Goal: Transaction & Acquisition: Purchase product/service

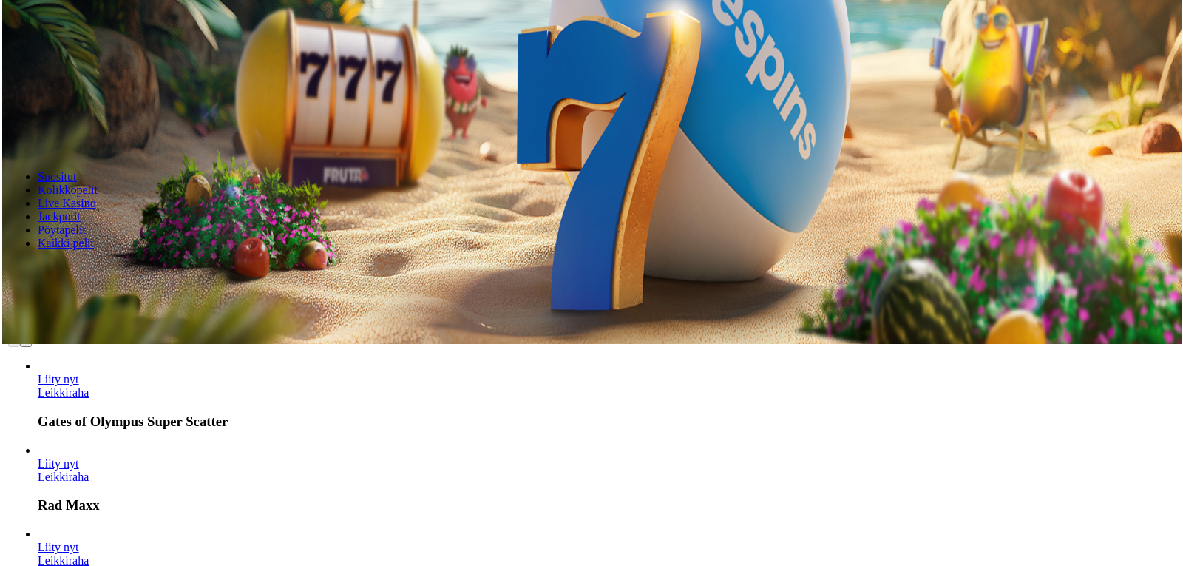
scroll to position [74, 0]
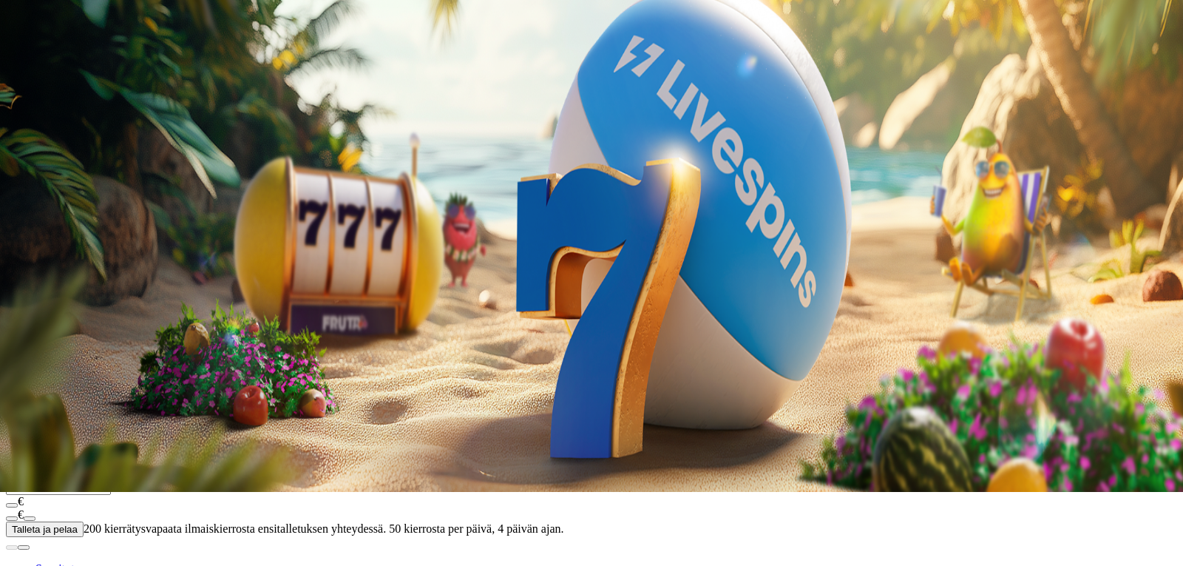
click at [841, 308] on div at bounding box center [591, 308] width 1171 height 0
click at [841, 324] on form "200 Ilmaiskierrosta €50 €150 €250 *** € € Talleta ja pelaa 200 kierrätysvapaata…" at bounding box center [591, 430] width 1171 height 212
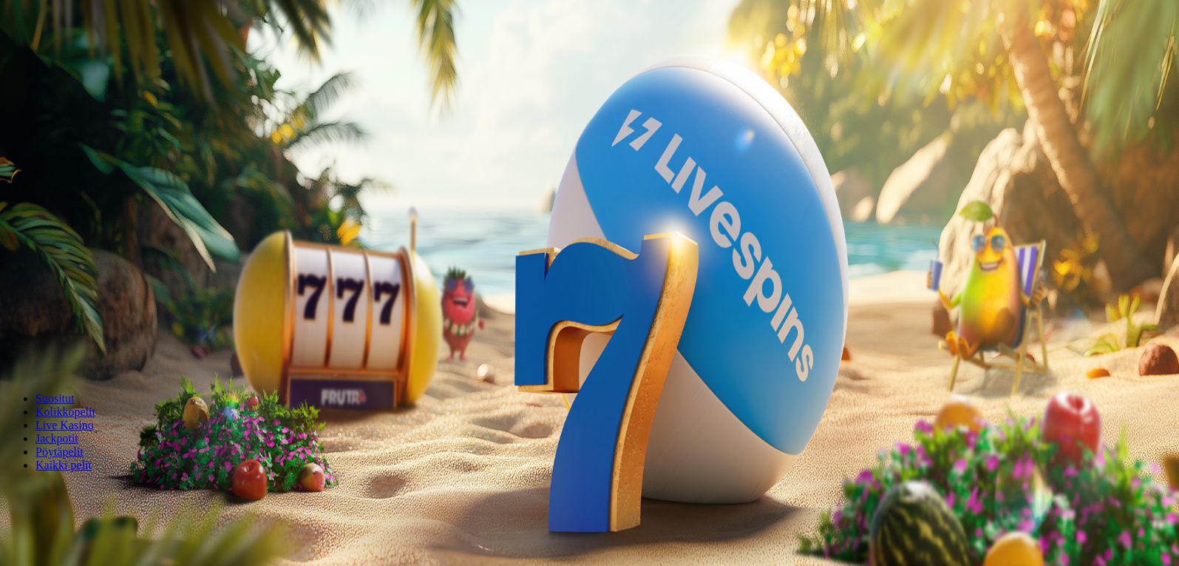
click at [111, 310] on input "***" at bounding box center [58, 317] width 105 height 15
type input "*"
type input "***"
click at [6, 351] on button "Talleta ja pelaa" at bounding box center [45, 359] width 78 height 16
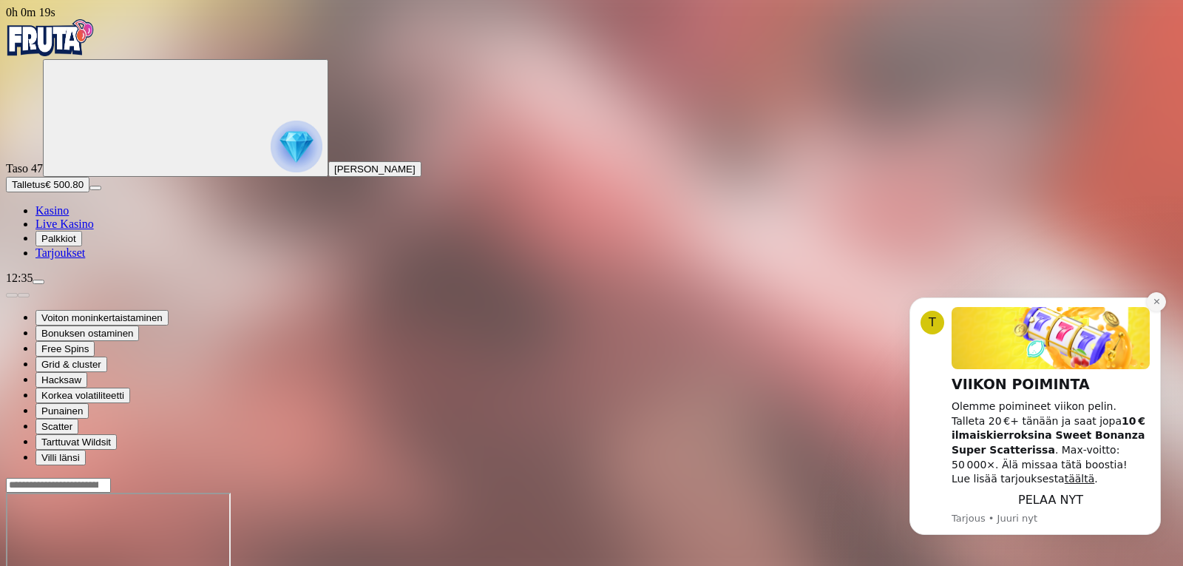
click at [1156, 304] on icon "Dismiss notification" at bounding box center [1155, 301] width 5 height 5
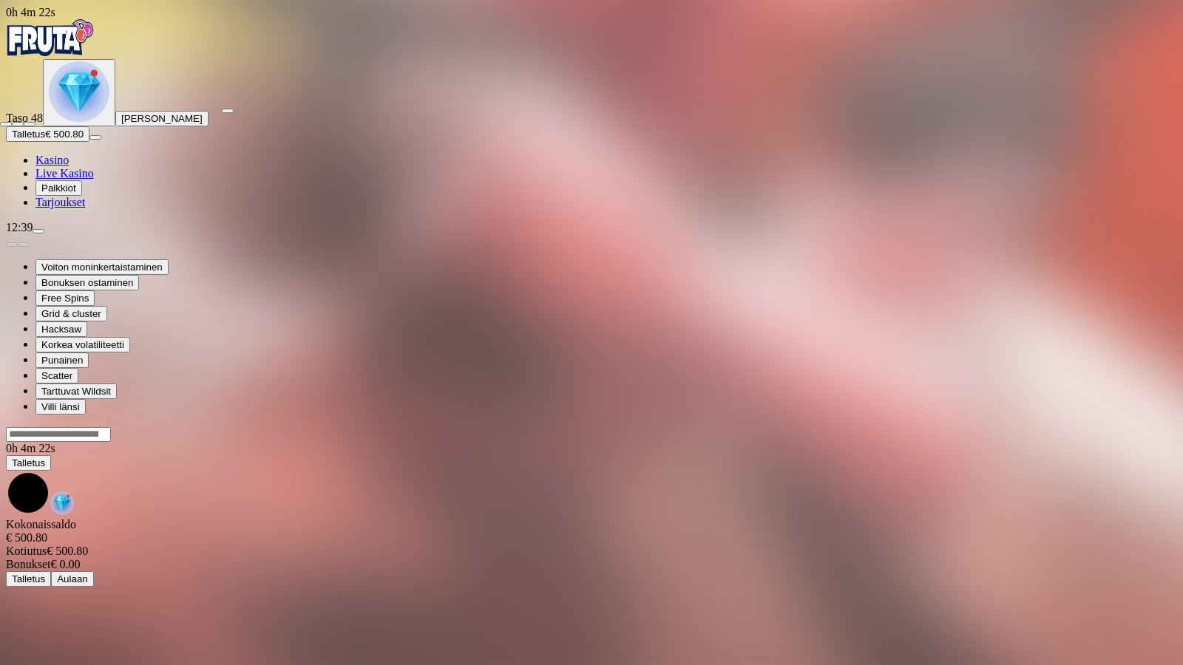
click at [30, 124] on span "fullscreen-exit icon" at bounding box center [30, 124] width 0 height 0
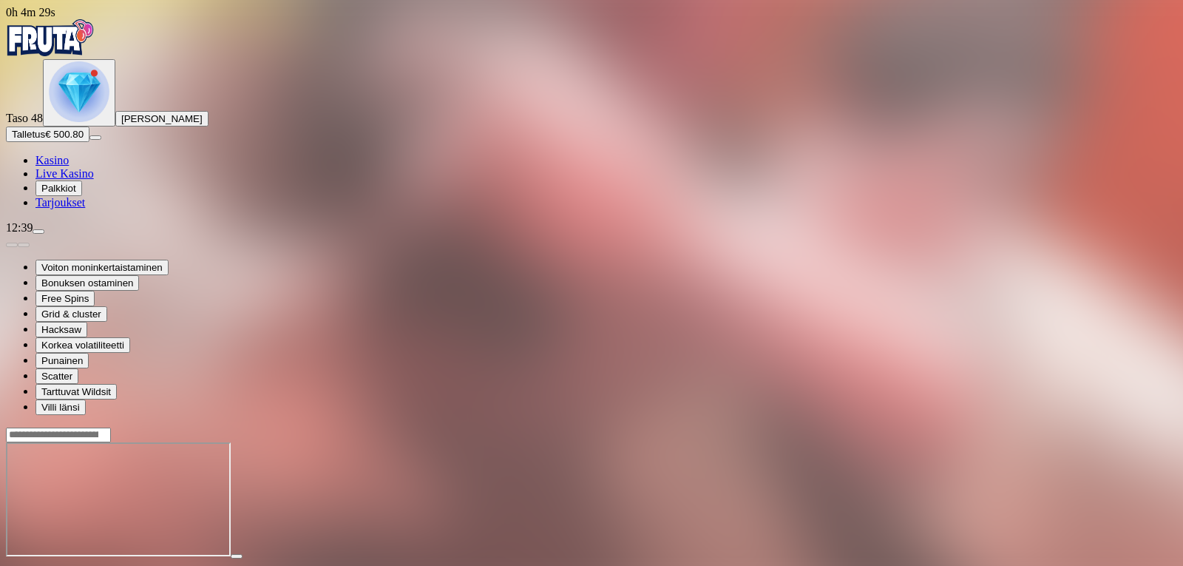
click at [12, 565] on span "close icon" at bounding box center [12, 569] width 0 height 0
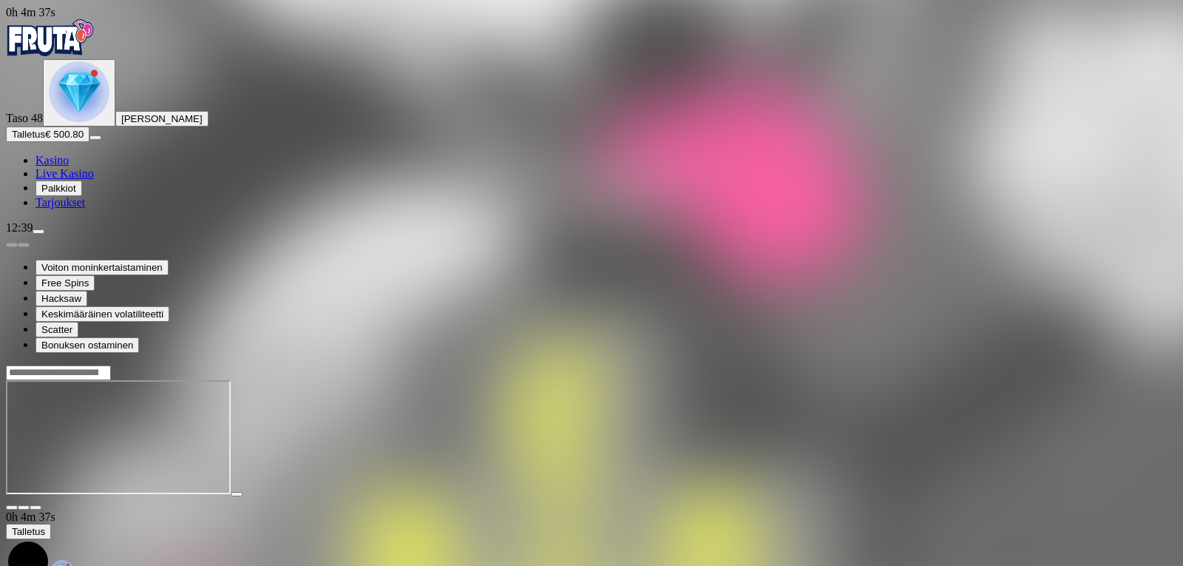
click at [35, 507] on span "fullscreen icon" at bounding box center [35, 507] width 0 height 0
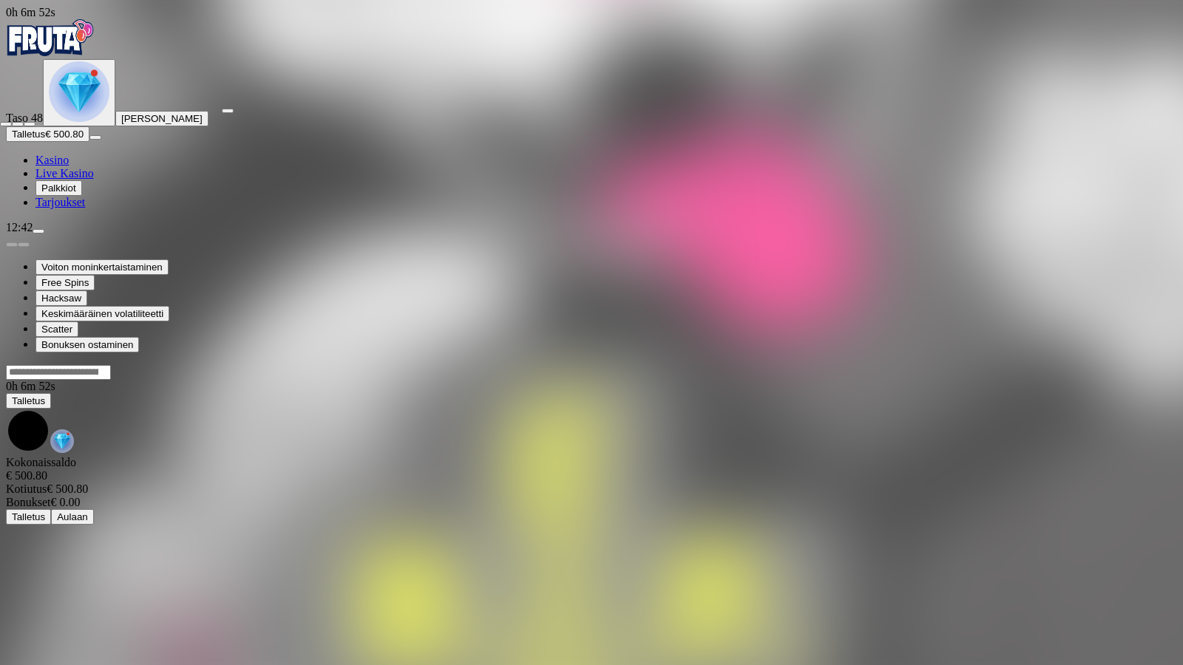
click at [6, 124] on span "close icon" at bounding box center [6, 124] width 0 height 0
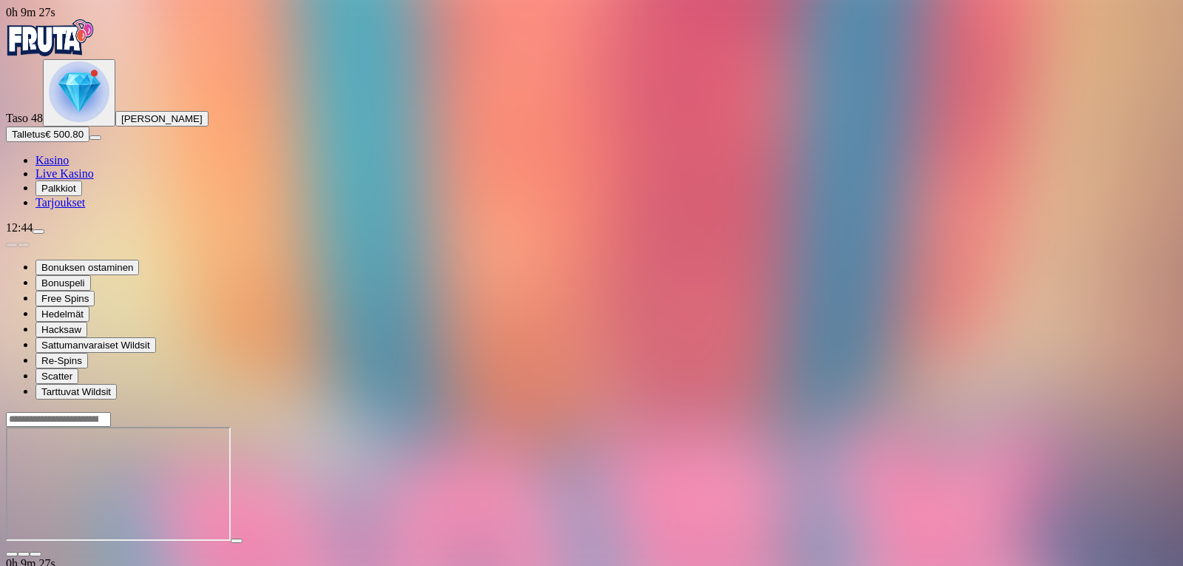
click at [12, 554] on span "close icon" at bounding box center [12, 554] width 0 height 0
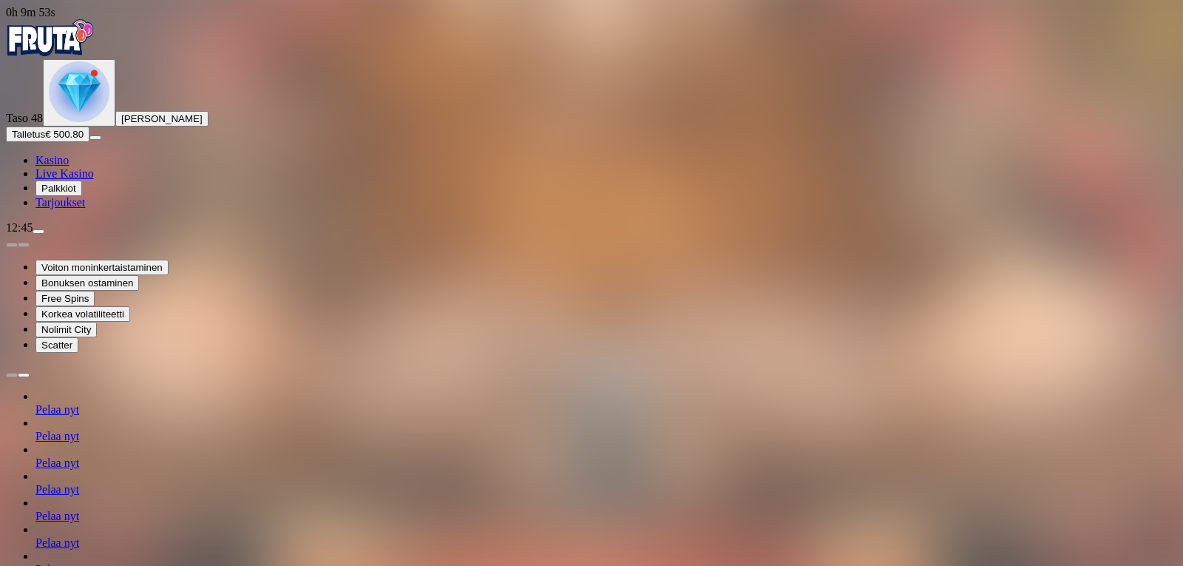
click at [626, 549] on div "Pelaa nyt" at bounding box center [606, 562] width 1142 height 27
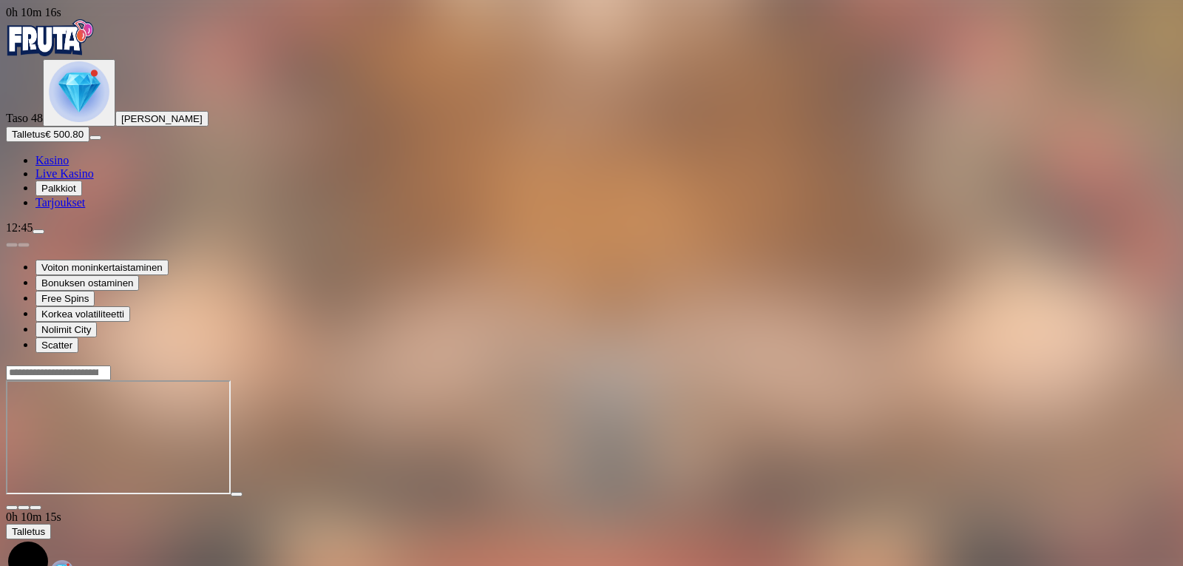
click at [1163, 365] on main "0h 10m 15s Talletus Kokonaissaldo € 500.80 Kotiutus € 500.80 Bonukset € 0.00 Ta…" at bounding box center [591, 510] width 1171 height 291
click at [35, 507] on span "fullscreen icon" at bounding box center [35, 507] width 0 height 0
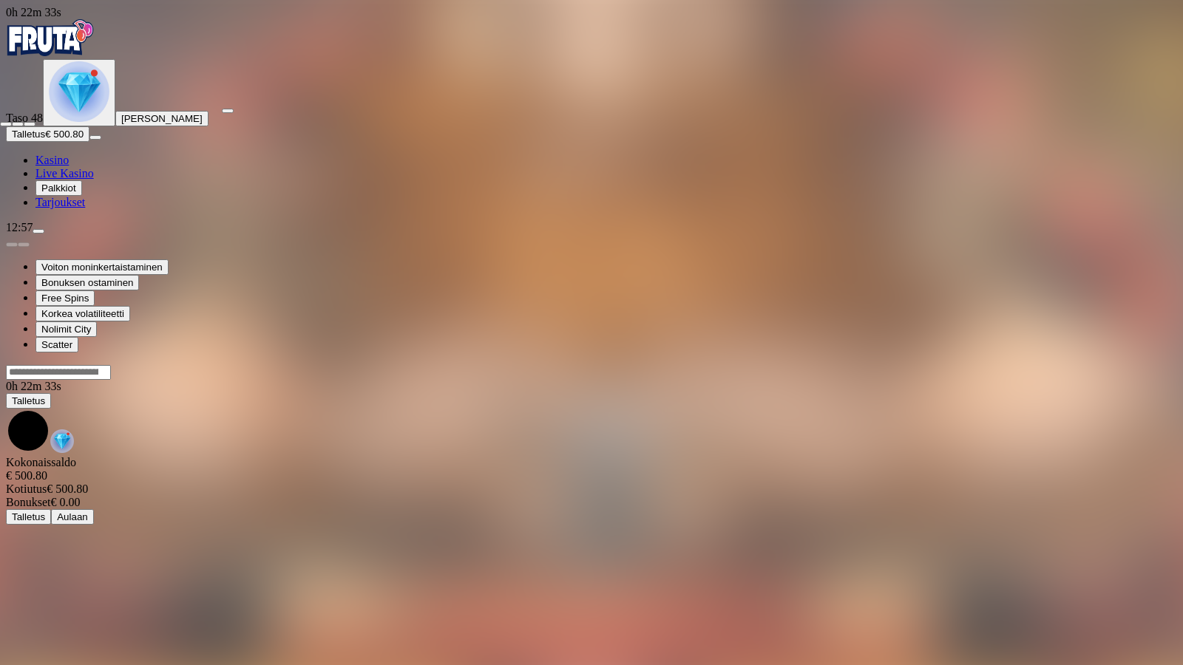
click at [6, 124] on span "close icon" at bounding box center [6, 124] width 0 height 0
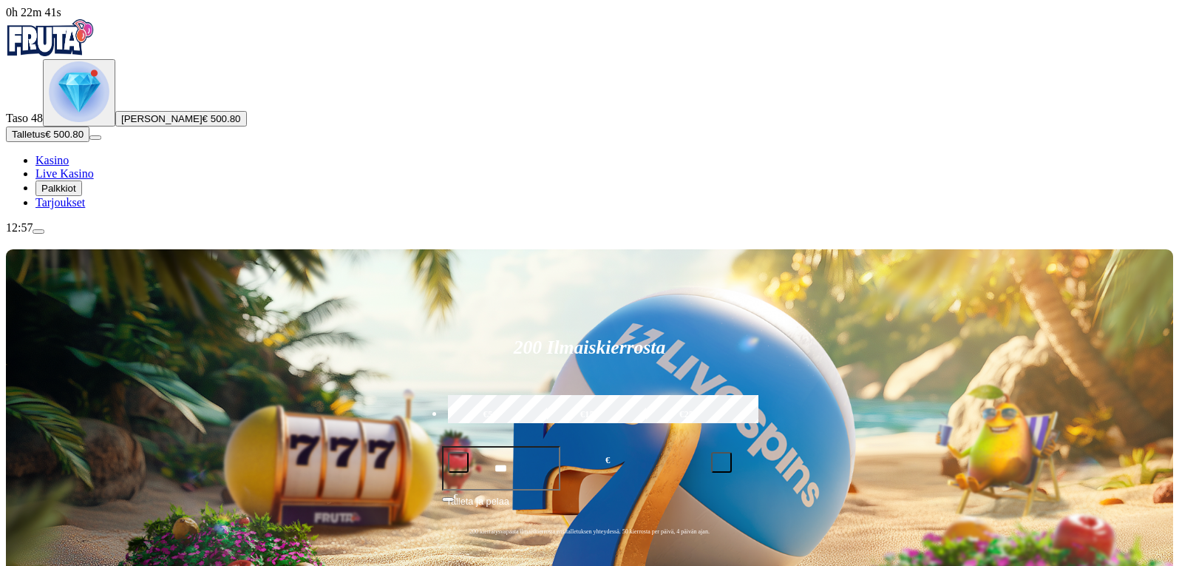
scroll to position [148, 0]
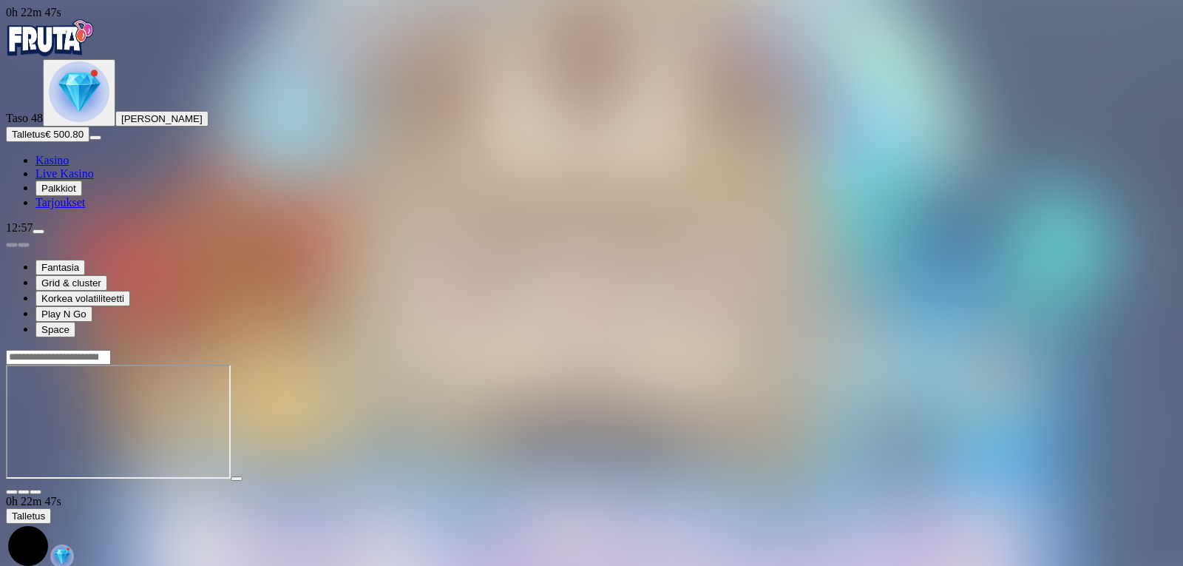
click at [35, 492] on span "fullscreen icon" at bounding box center [35, 492] width 0 height 0
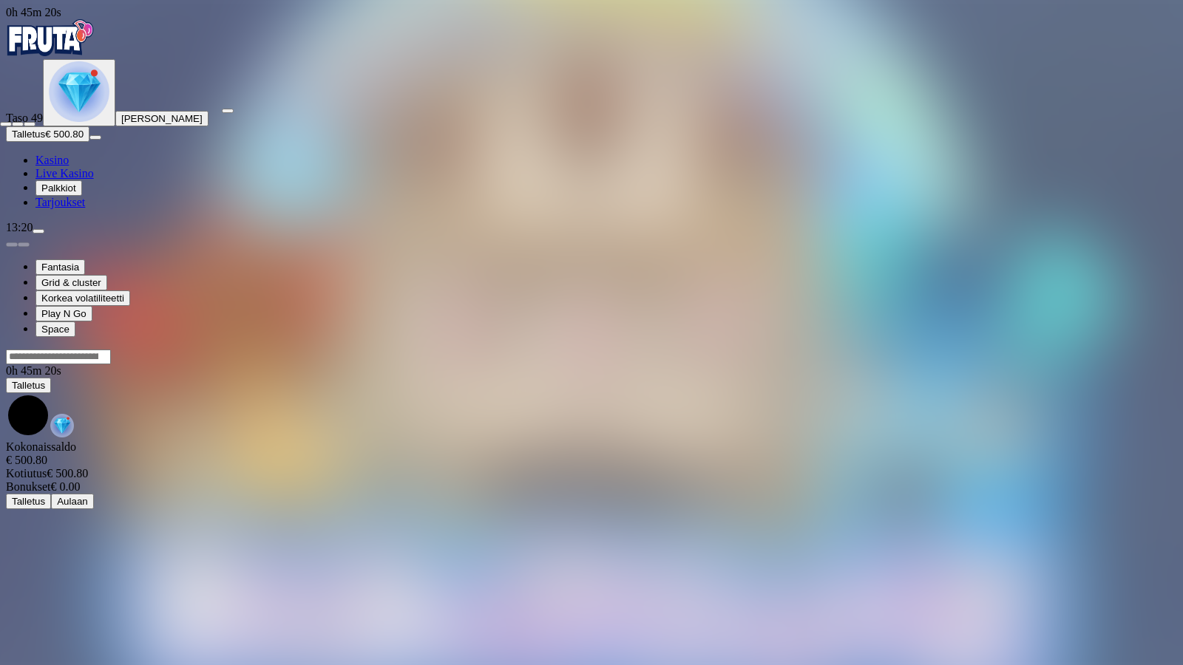
click at [6, 124] on span "close icon" at bounding box center [6, 124] width 0 height 0
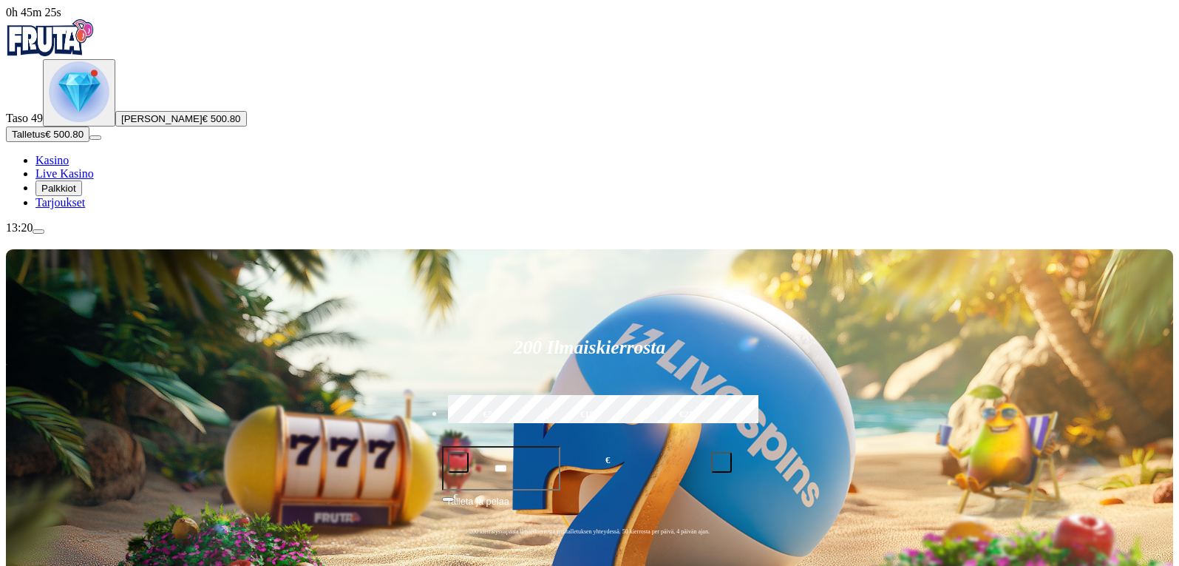
click at [45, 140] on span "Talletus" at bounding box center [28, 134] width 33 height 11
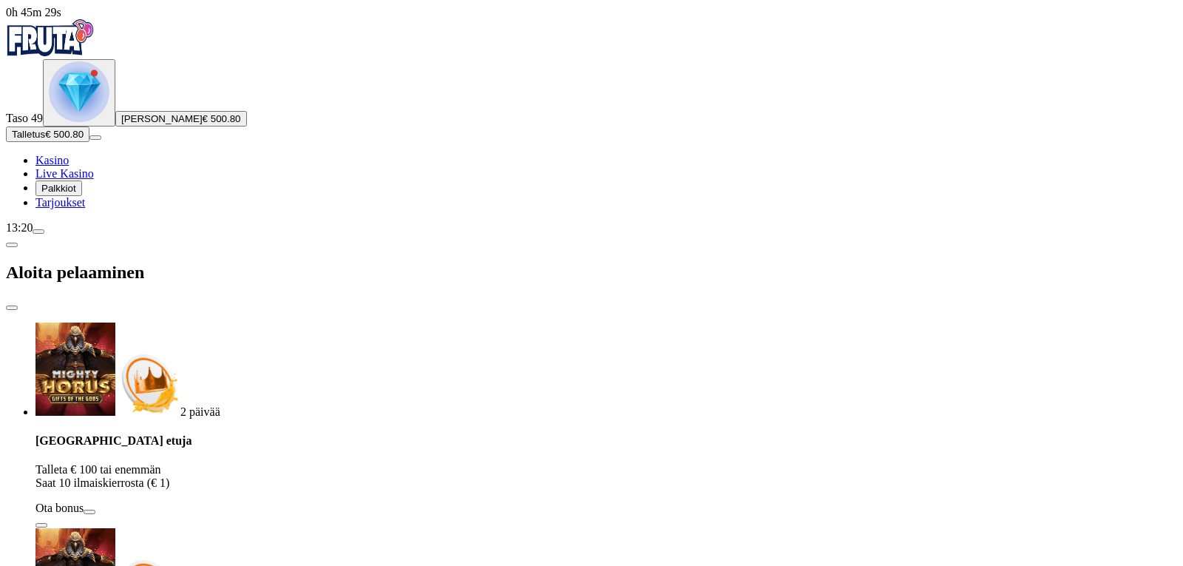
type input "*"
type input "***"
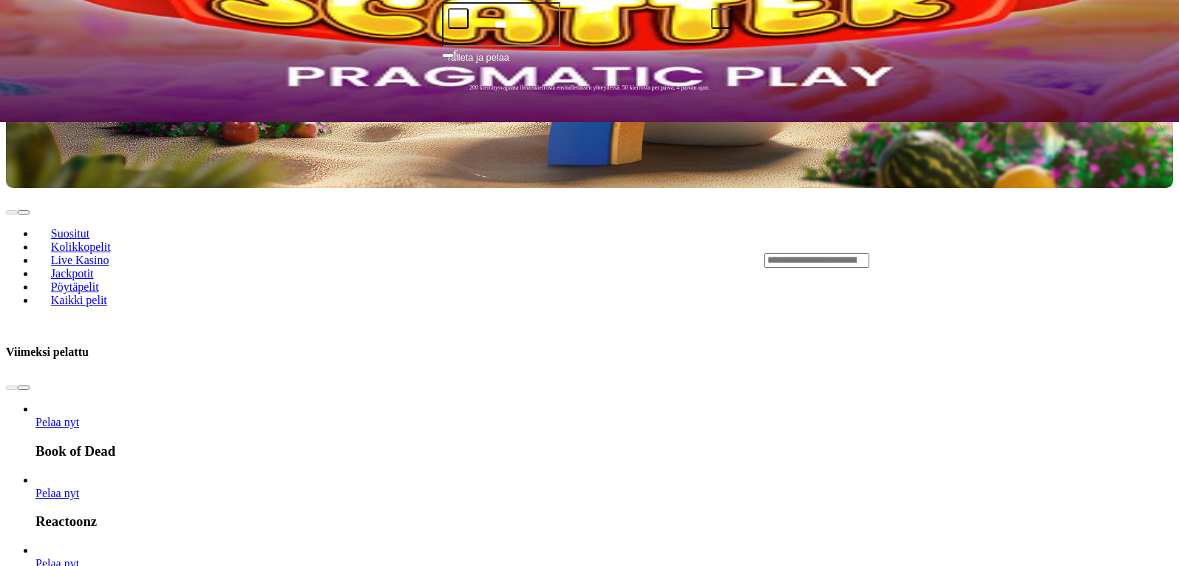
scroll to position [148, 0]
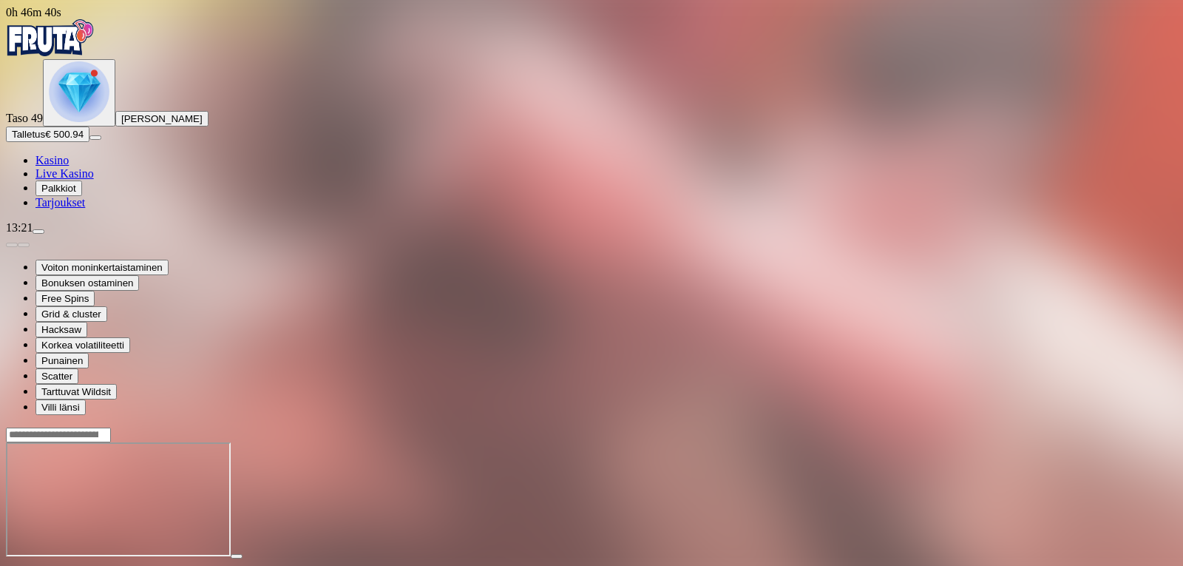
click at [35, 565] on span "fullscreen icon" at bounding box center [35, 569] width 0 height 0
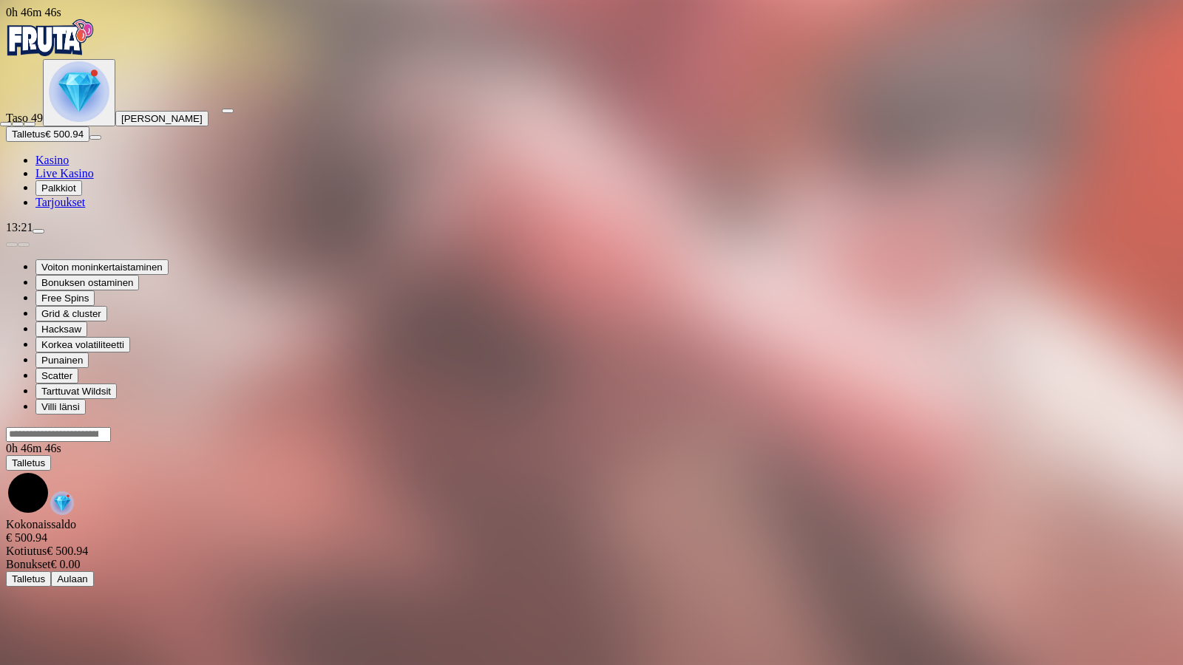
click at [6, 124] on span "close icon" at bounding box center [6, 124] width 0 height 0
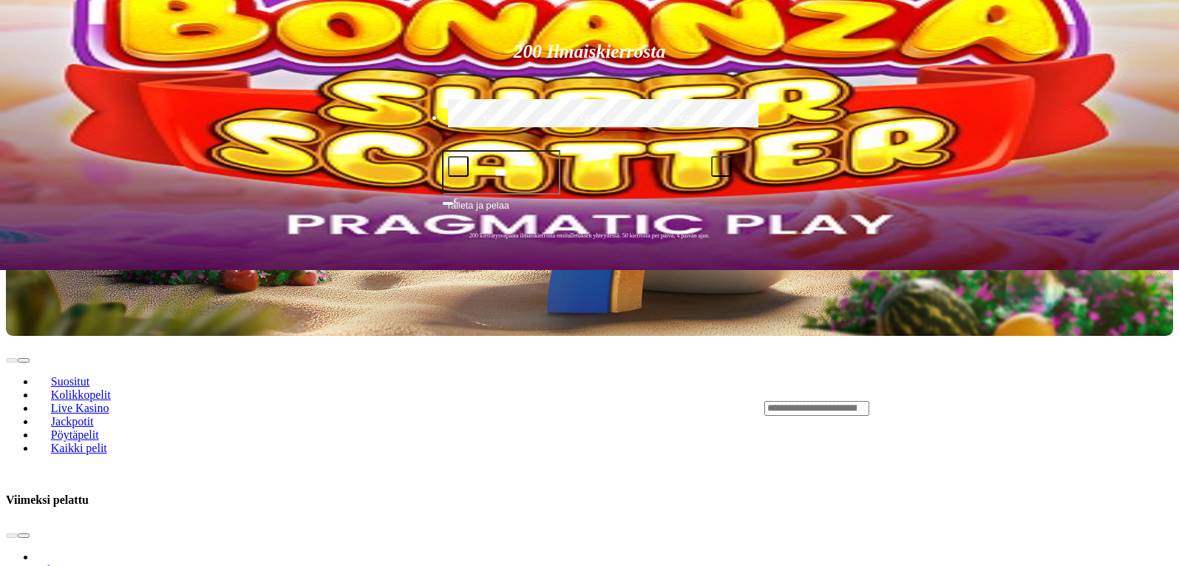
scroll to position [148, 0]
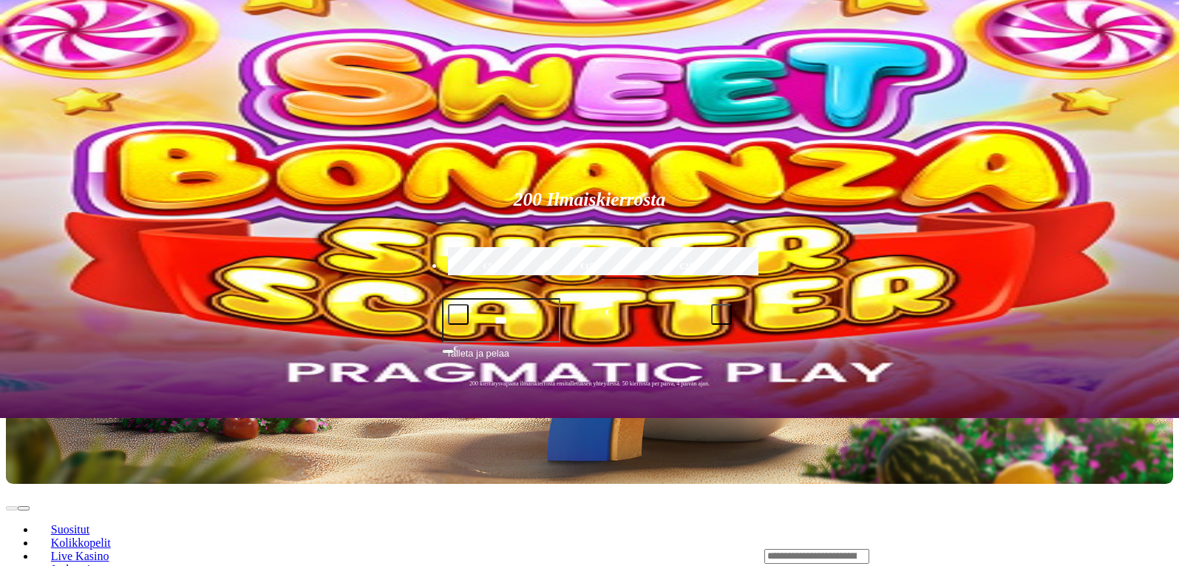
drag, startPoint x: 860, startPoint y: 310, endPoint x: 254, endPoint y: 309, distance: 605.6
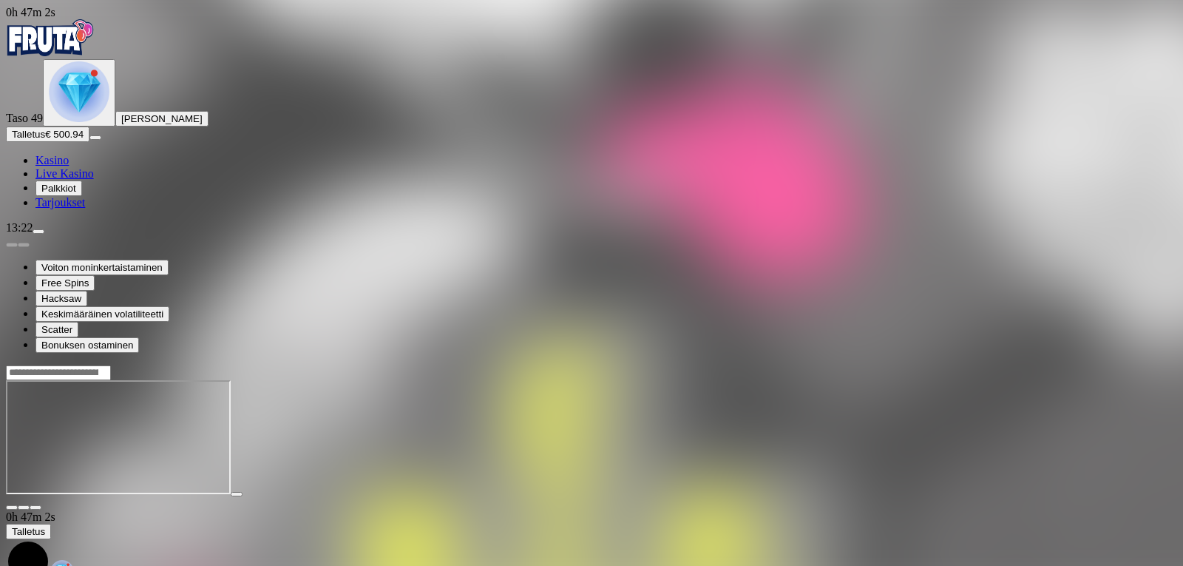
click at [35, 507] on span "fullscreen icon" at bounding box center [35, 507] width 0 height 0
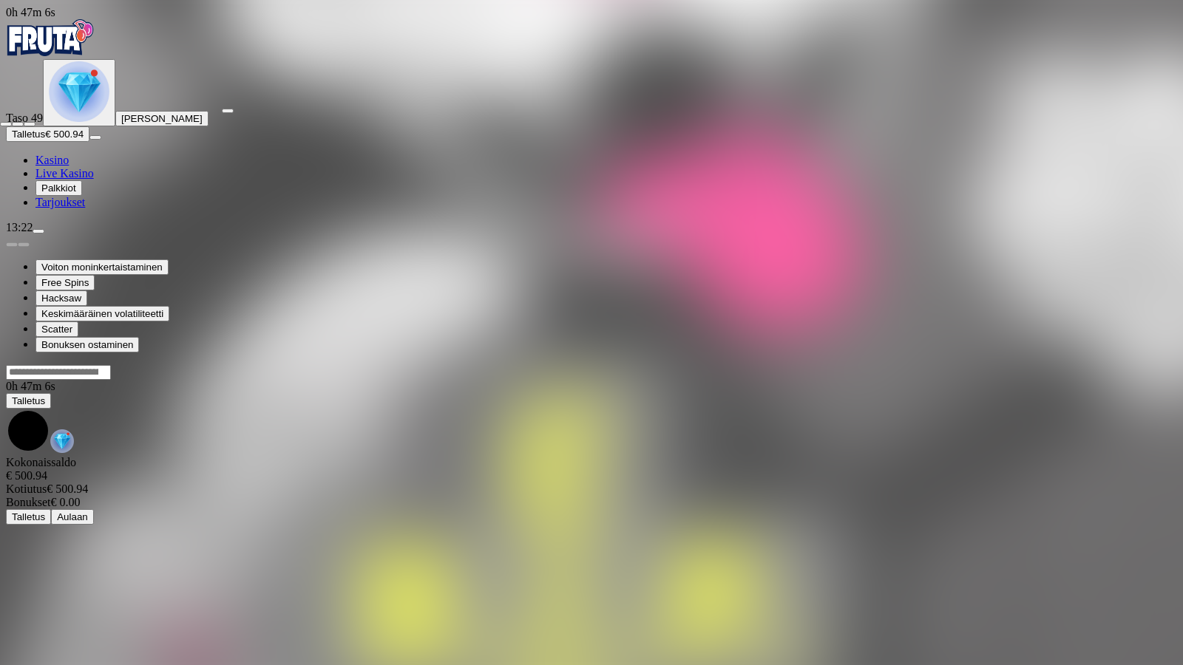
click at [6, 124] on span "close icon" at bounding box center [6, 124] width 0 height 0
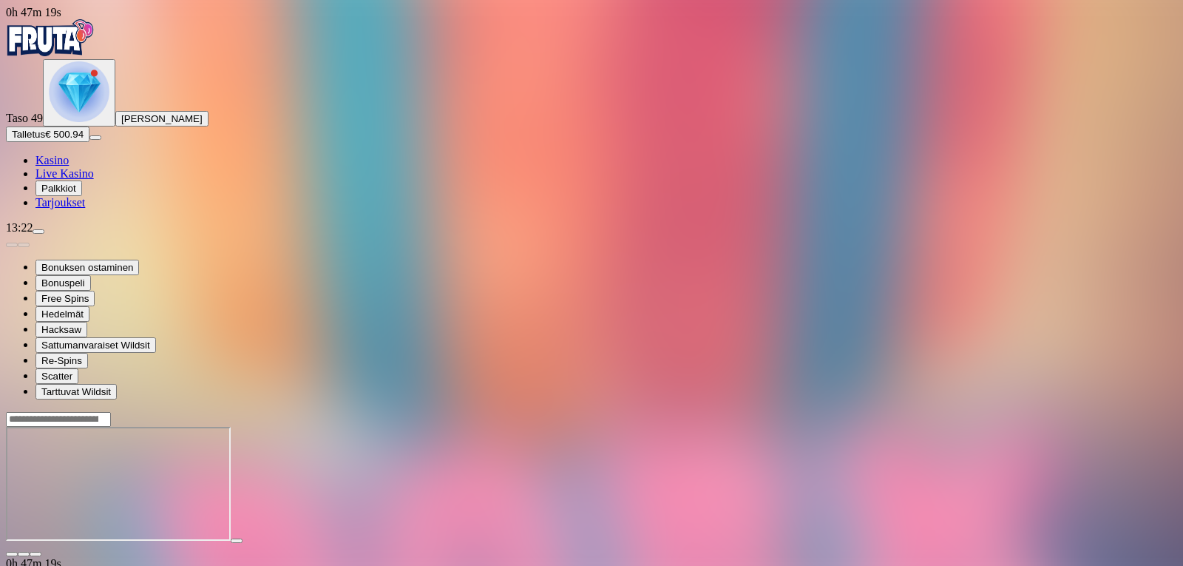
click at [12, 554] on span "close icon" at bounding box center [12, 554] width 0 height 0
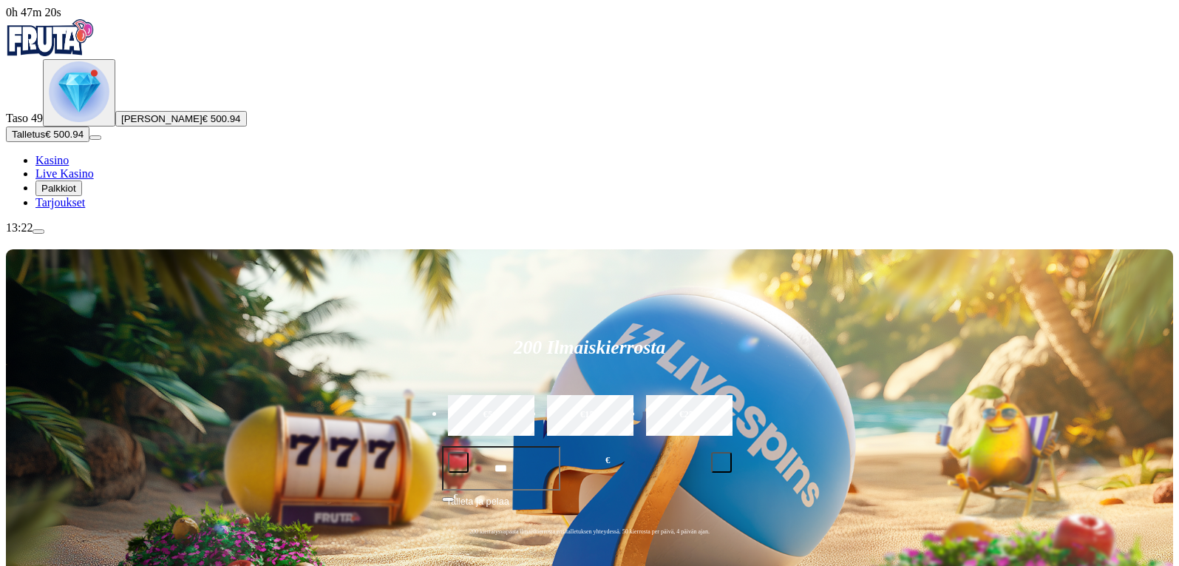
click at [1088, 249] on div "200 Ilmaiskierrosta €50 €150 €250 *** € € Talleta ja pelaa 200 kierrätysvapaata…" at bounding box center [589, 440] width 1167 height 382
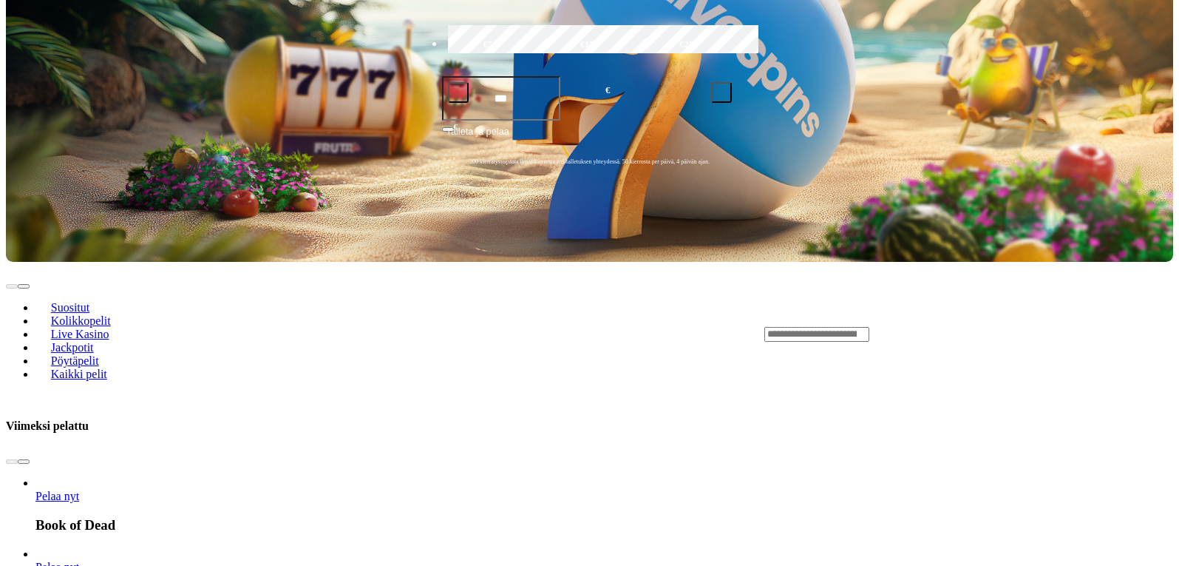
scroll to position [74, 0]
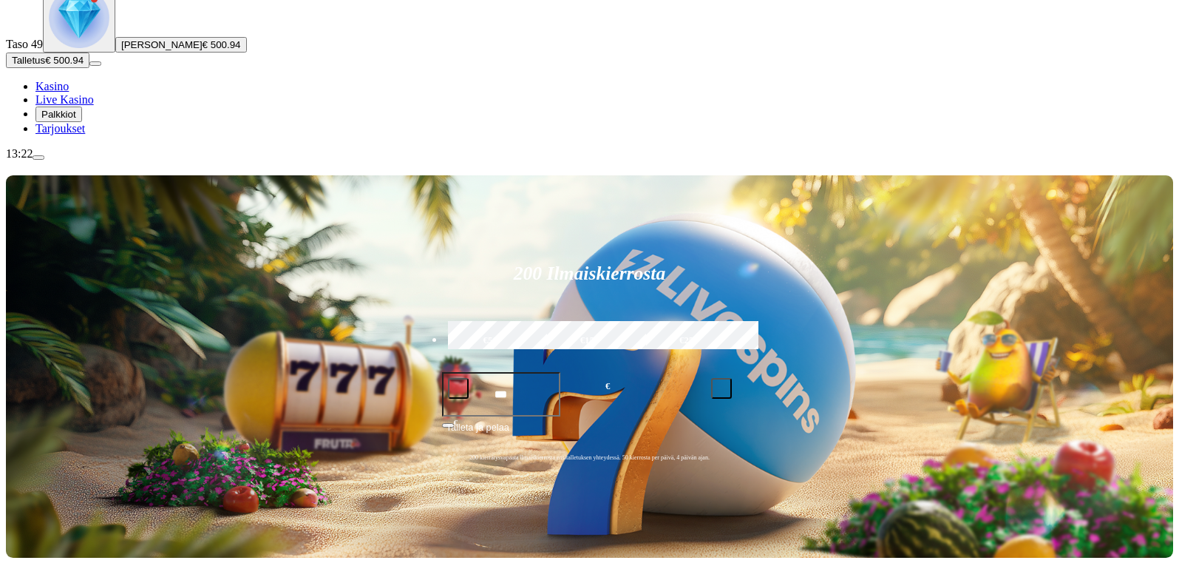
type input "****"
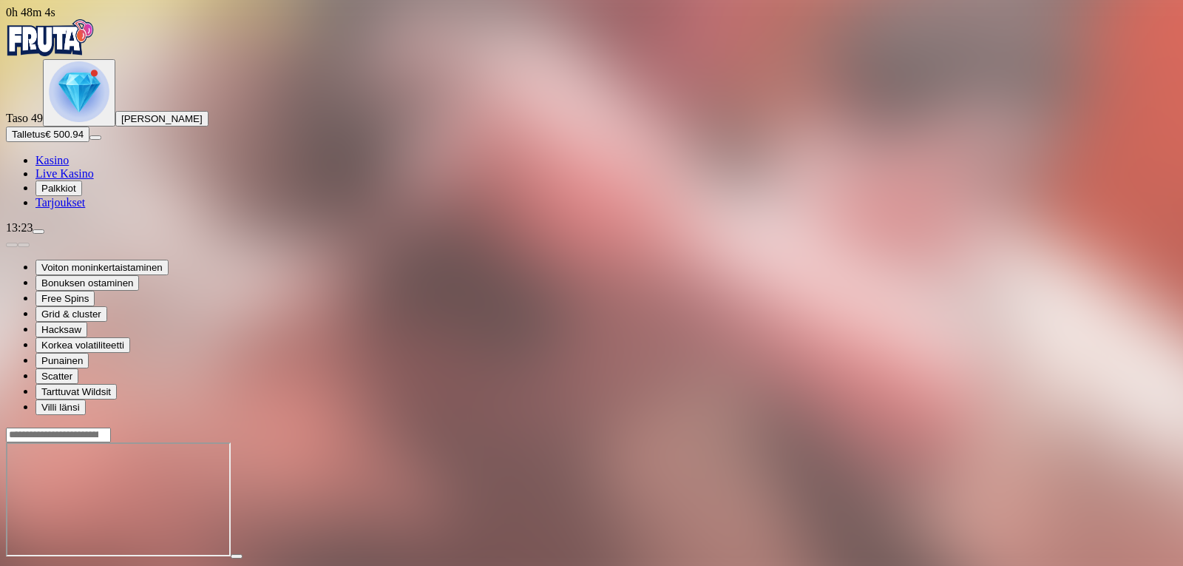
click at [35, 565] on span "fullscreen icon" at bounding box center [35, 569] width 0 height 0
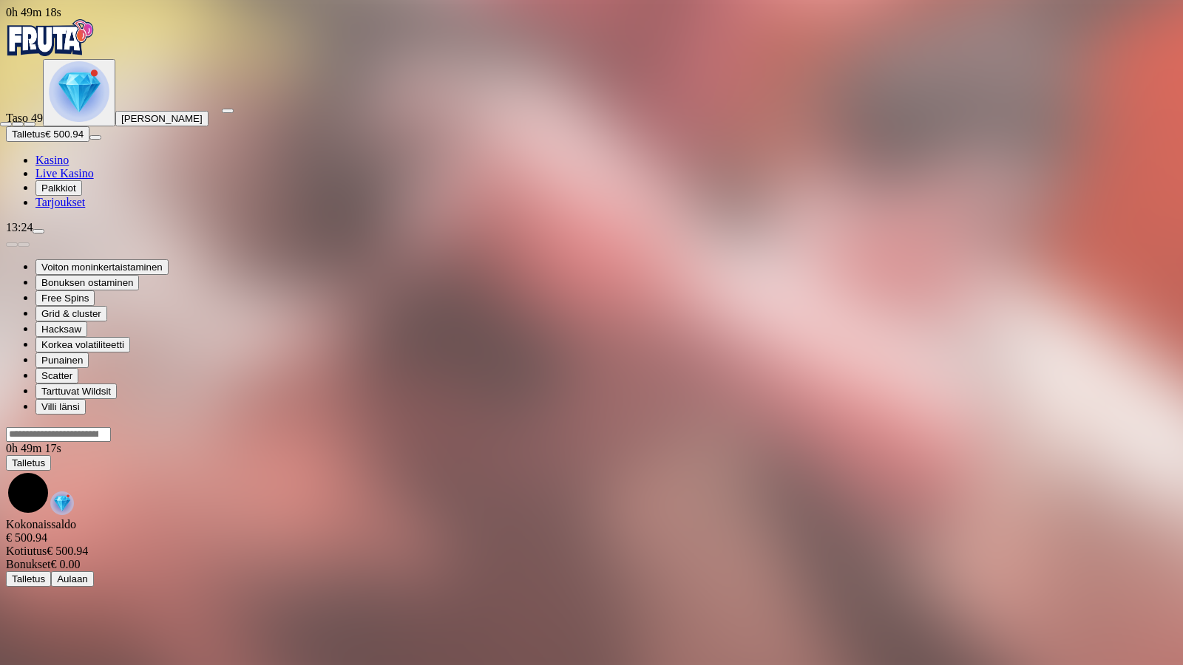
click at [6, 124] on span "close icon" at bounding box center [6, 124] width 0 height 0
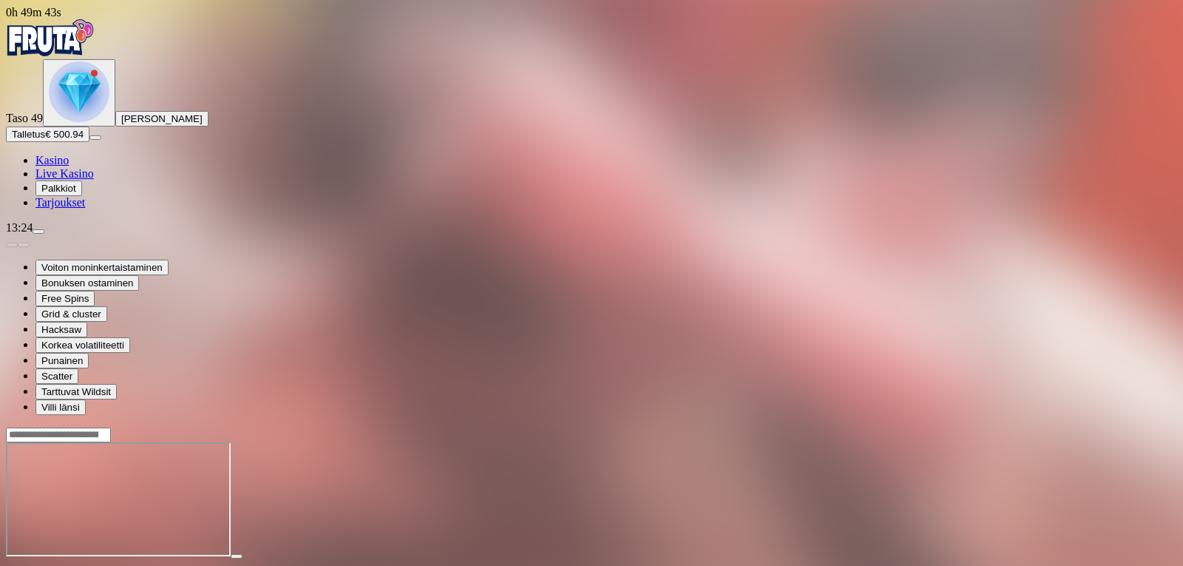
click at [12, 565] on span "close icon" at bounding box center [12, 569] width 0 height 0
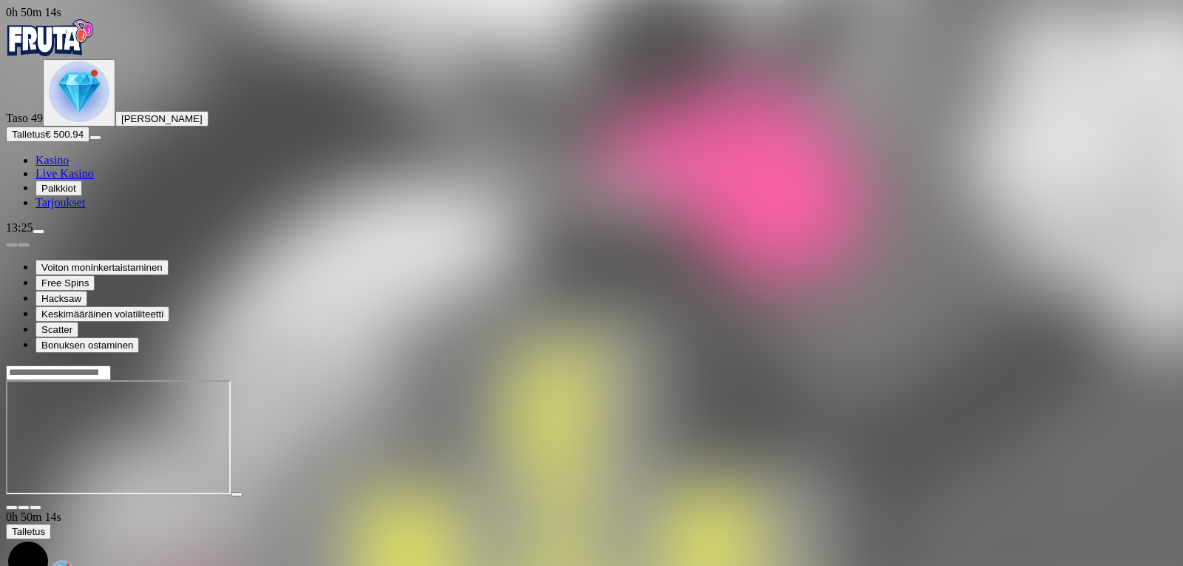
drag, startPoint x: 1085, startPoint y: 146, endPoint x: 1182, endPoint y: 393, distance: 266.2
click at [35, 507] on span "fullscreen icon" at bounding box center [35, 507] width 0 height 0
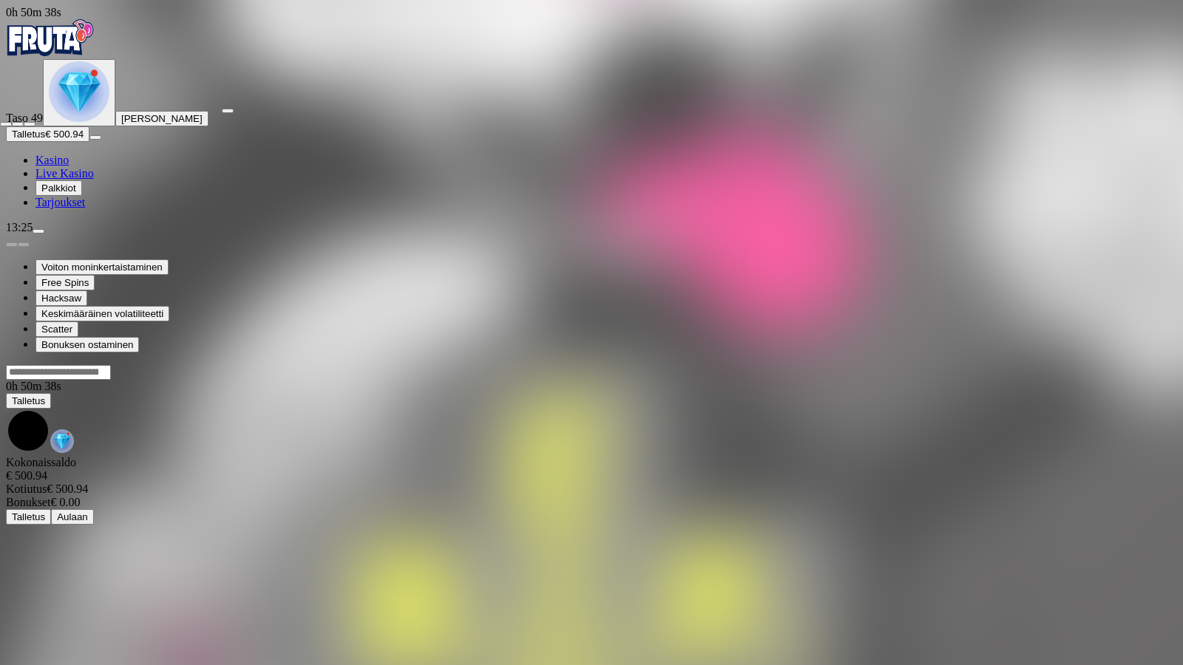
click at [6, 124] on span "close icon" at bounding box center [6, 124] width 0 height 0
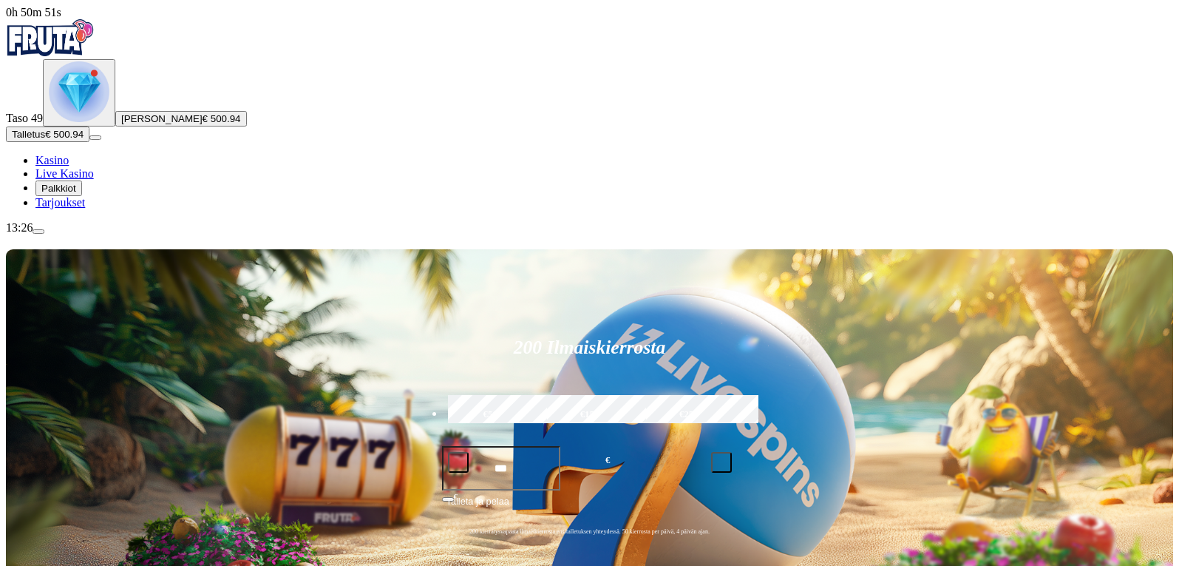
scroll to position [296, 0]
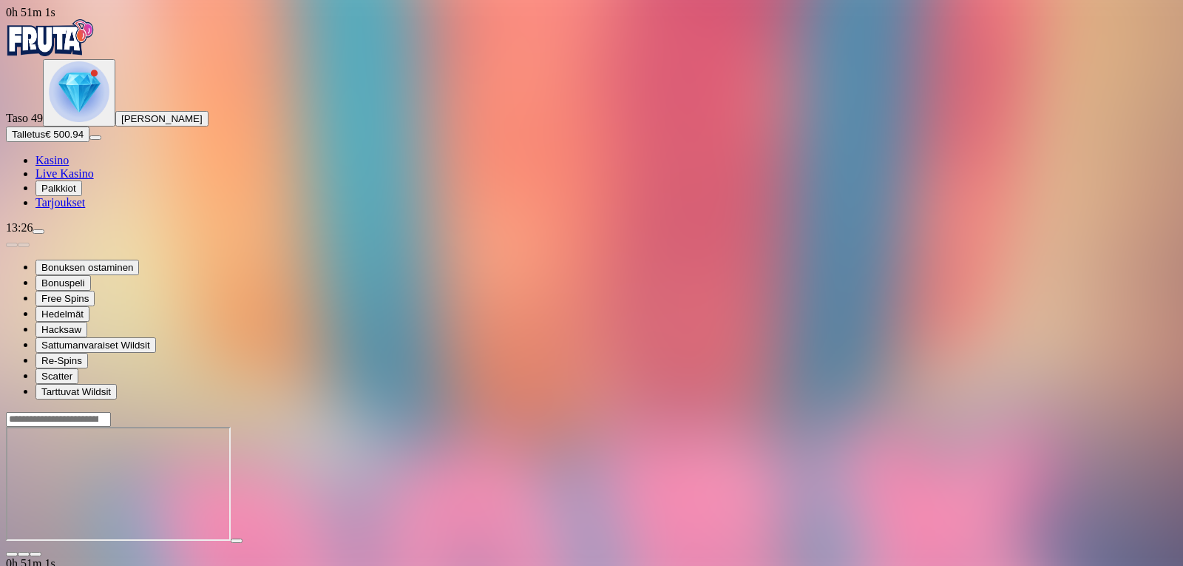
click at [35, 554] on span "fullscreen icon" at bounding box center [35, 554] width 0 height 0
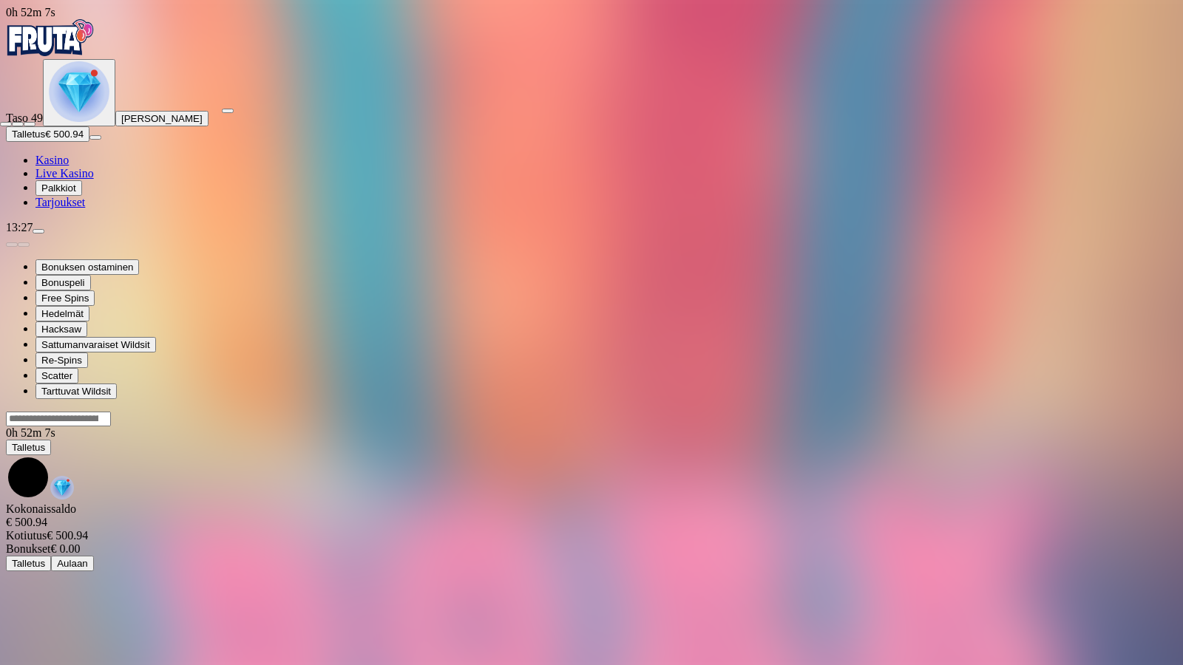
click at [6, 124] on span "close icon" at bounding box center [6, 124] width 0 height 0
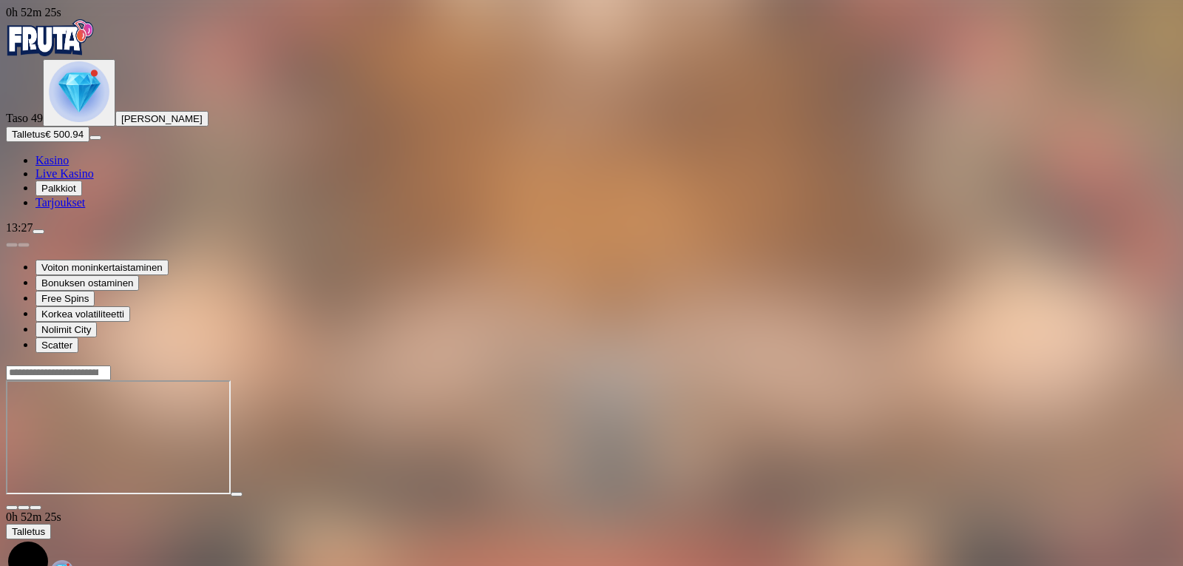
click at [35, 507] on span "fullscreen icon" at bounding box center [35, 507] width 0 height 0
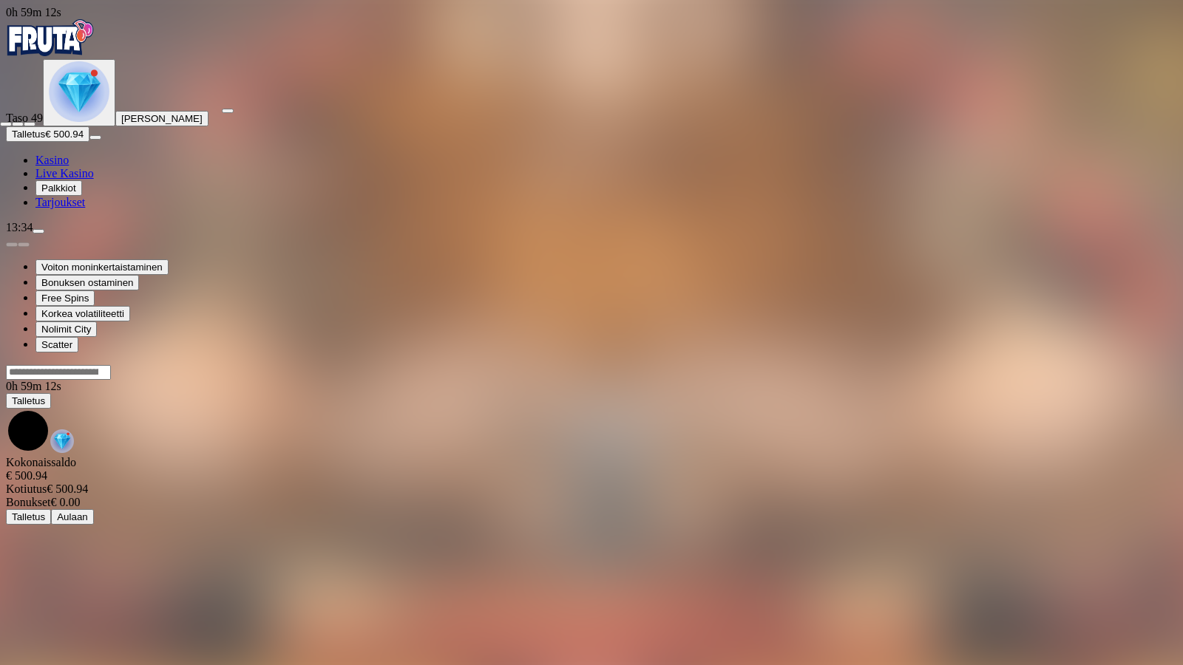
click at [6, 124] on span "close icon" at bounding box center [6, 124] width 0 height 0
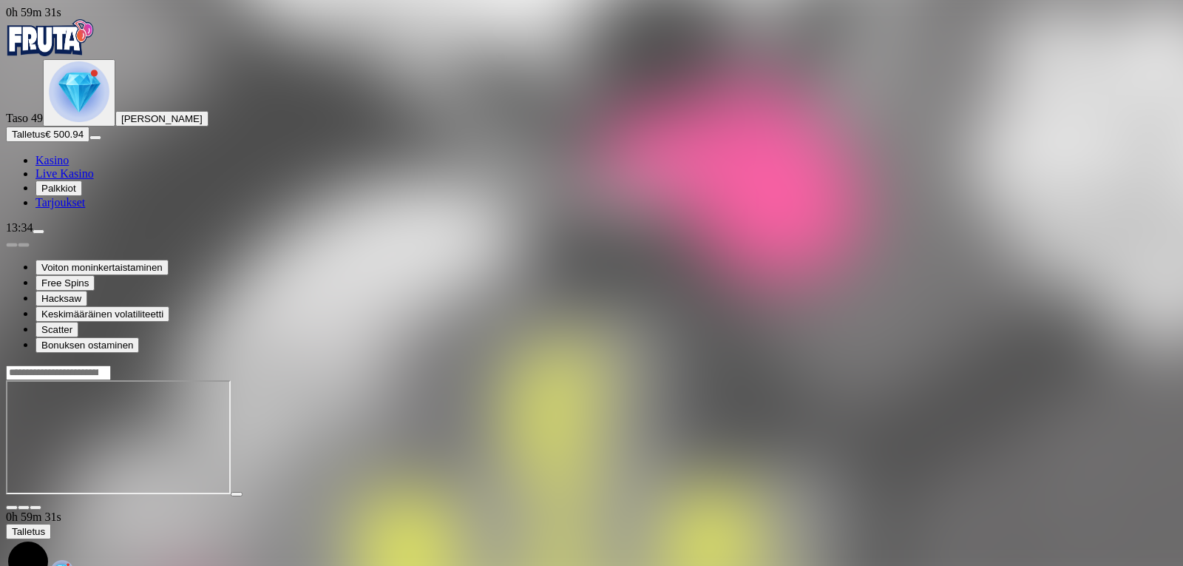
click at [35, 507] on span "fullscreen icon" at bounding box center [35, 507] width 0 height 0
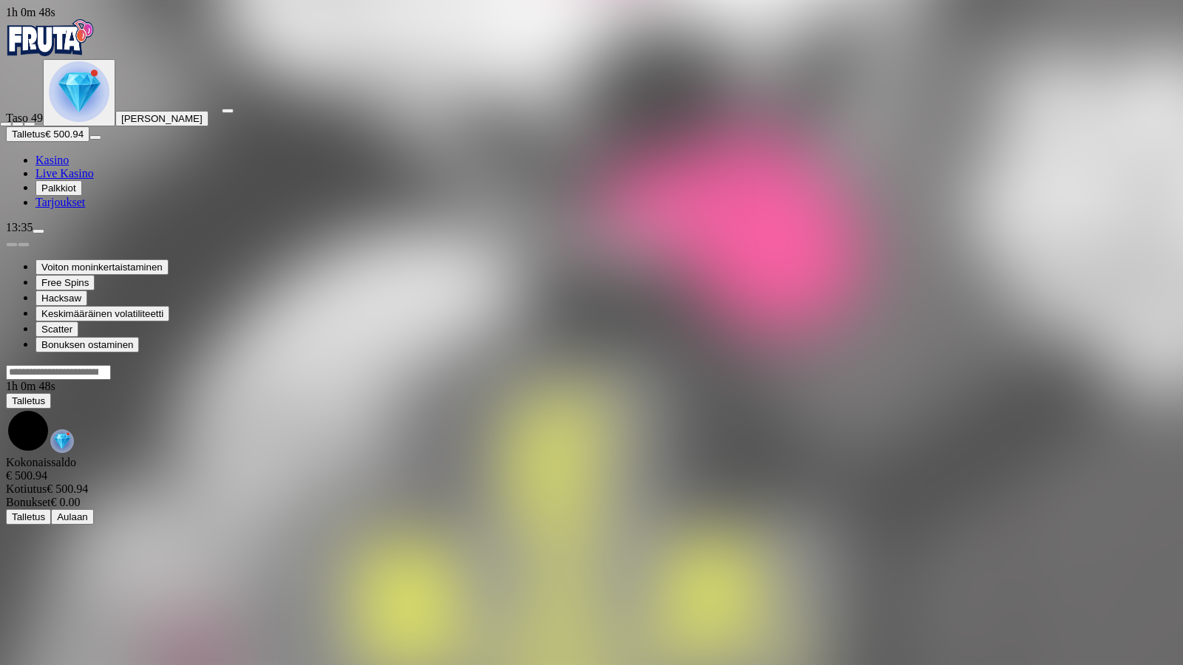
click at [6, 124] on span "close icon" at bounding box center [6, 124] width 0 height 0
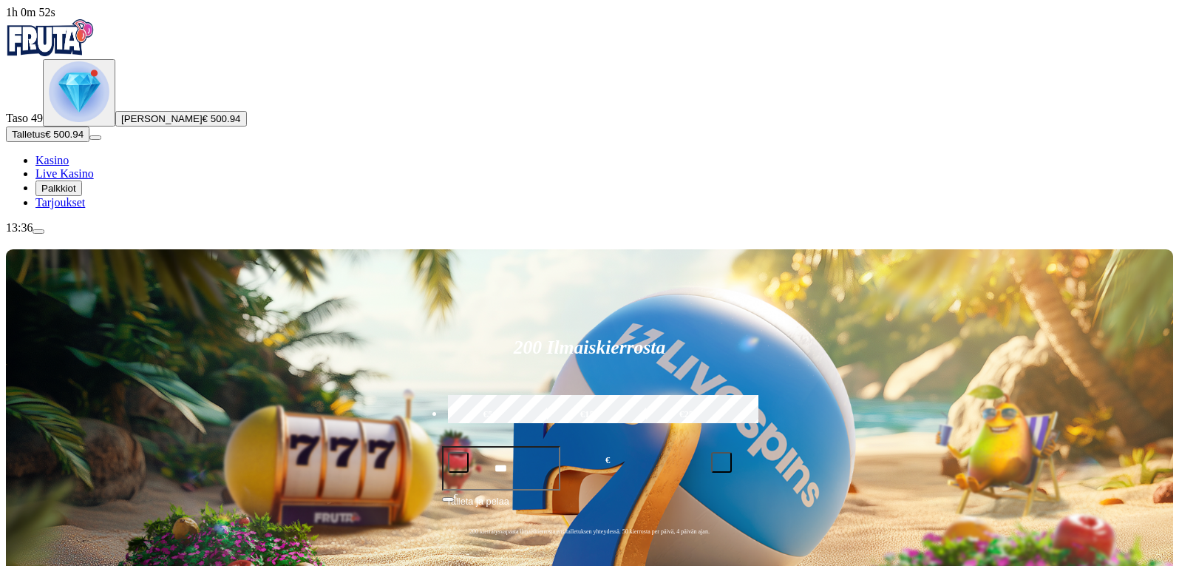
scroll to position [222, 0]
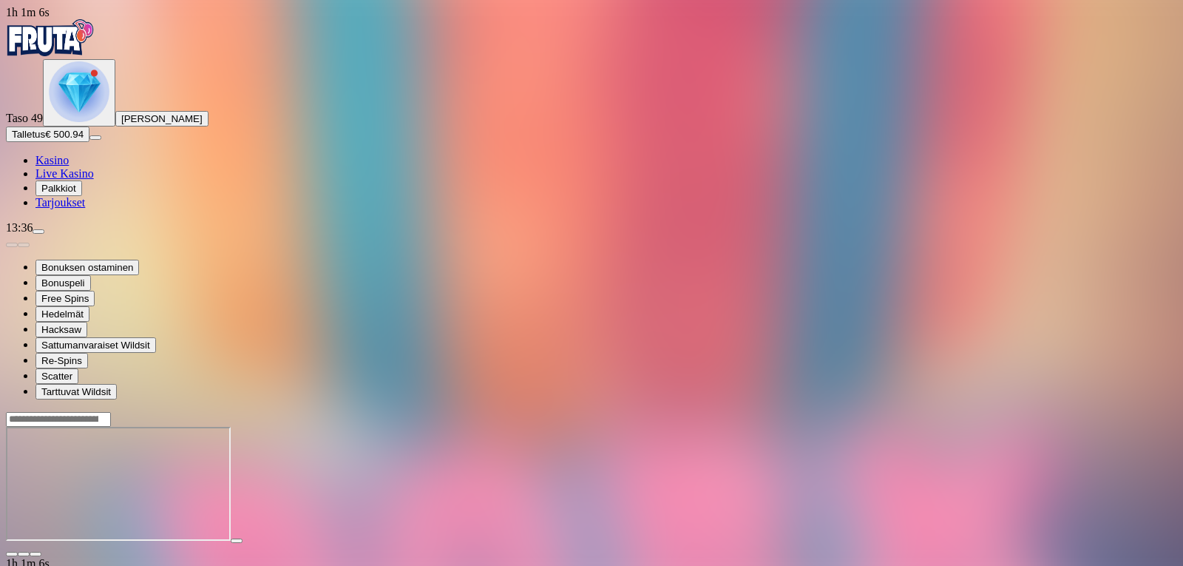
click at [41, 552] on button "button" at bounding box center [36, 554] width 12 height 4
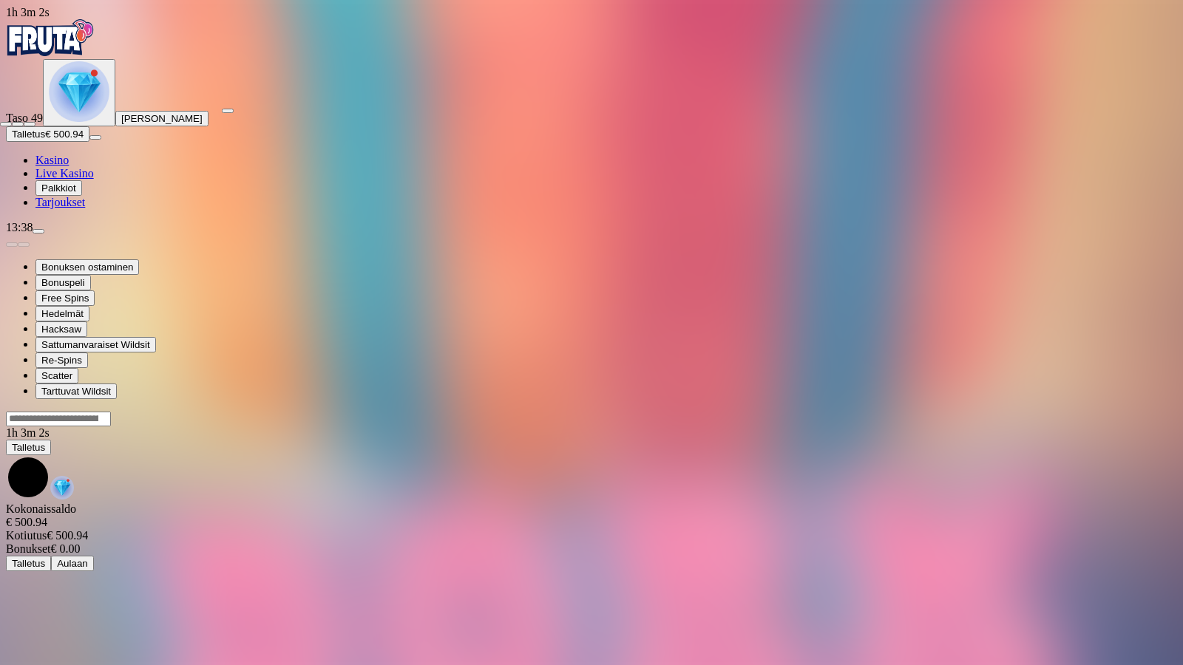
click at [6, 124] on span "close icon" at bounding box center [6, 124] width 0 height 0
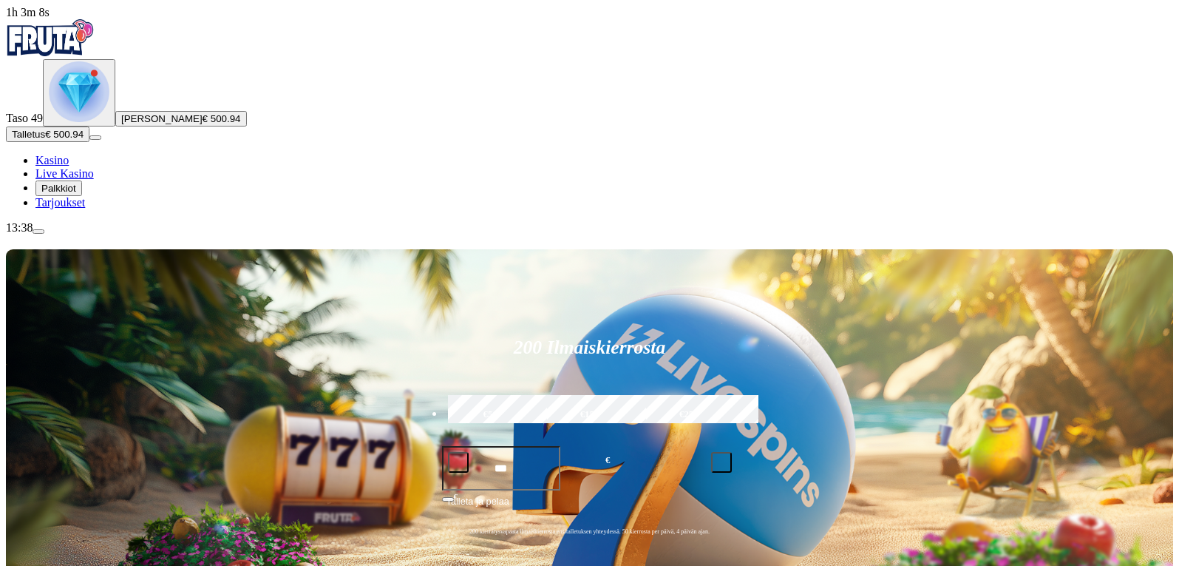
scroll to position [222, 0]
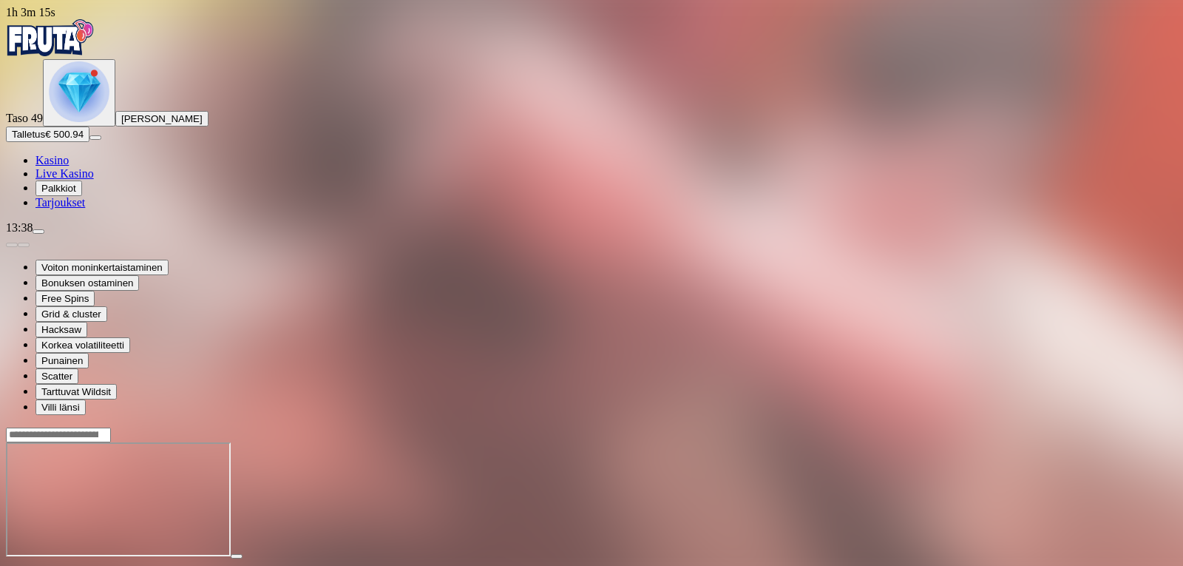
drag, startPoint x: 1087, startPoint y: 80, endPoint x: 1094, endPoint y: 81, distance: 7.5
click at [12, 565] on span "close icon" at bounding box center [12, 569] width 0 height 0
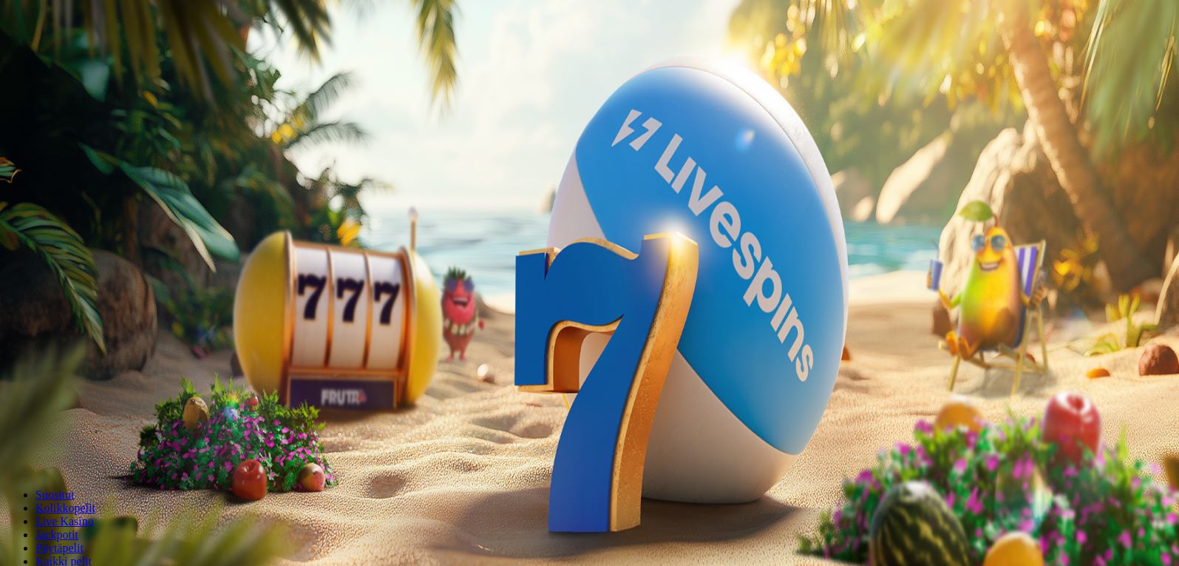
scroll to position [148, 0]
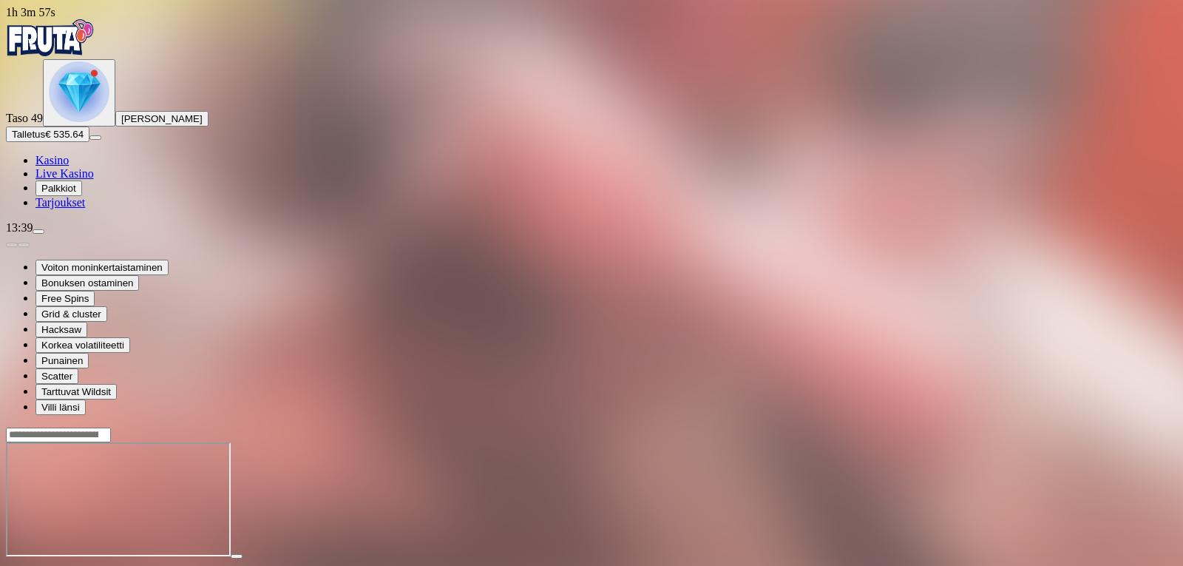
click at [41, 565] on button "button" at bounding box center [36, 569] width 12 height 4
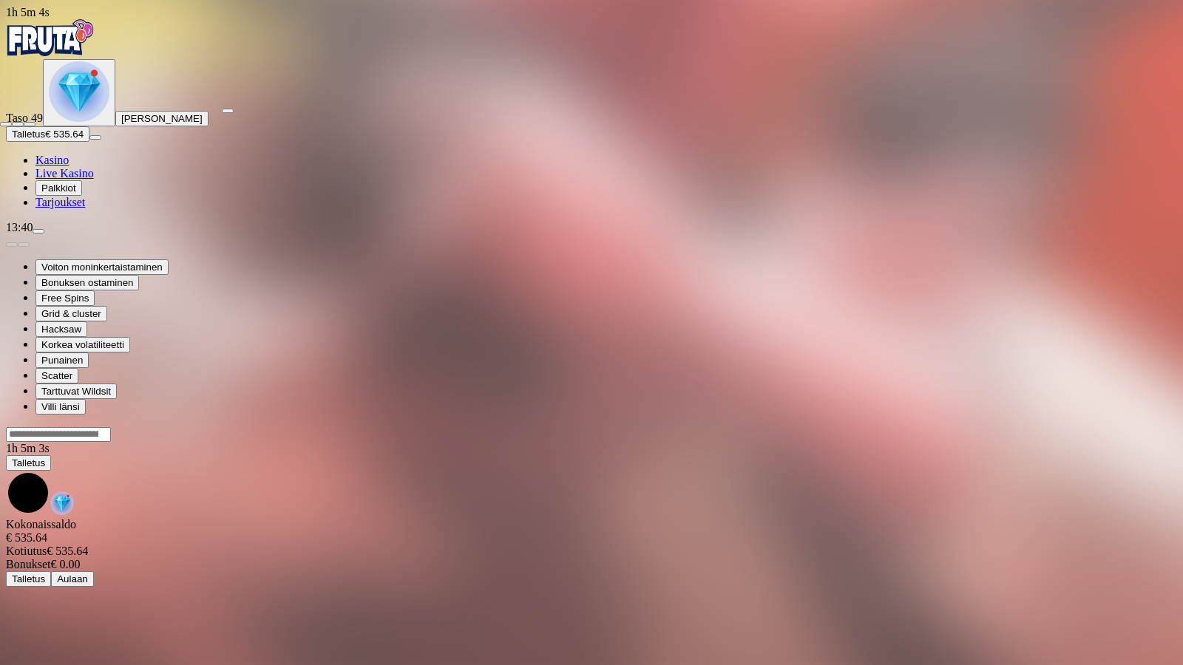
click at [6, 124] on span "close icon" at bounding box center [6, 124] width 0 height 0
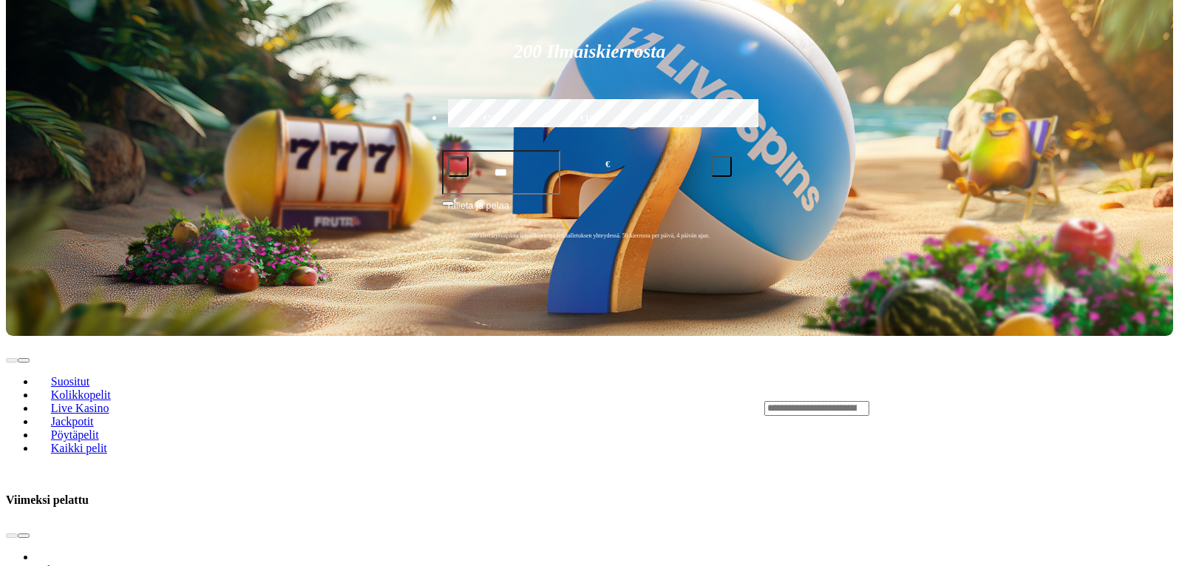
scroll to position [222, 0]
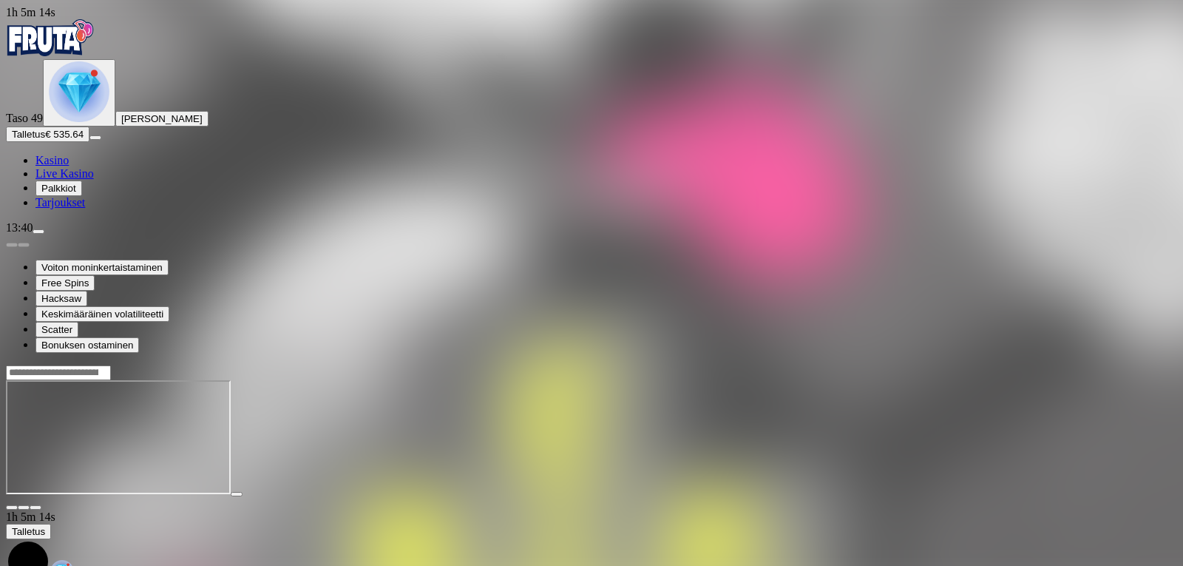
click at [35, 507] on span "fullscreen icon" at bounding box center [35, 507] width 0 height 0
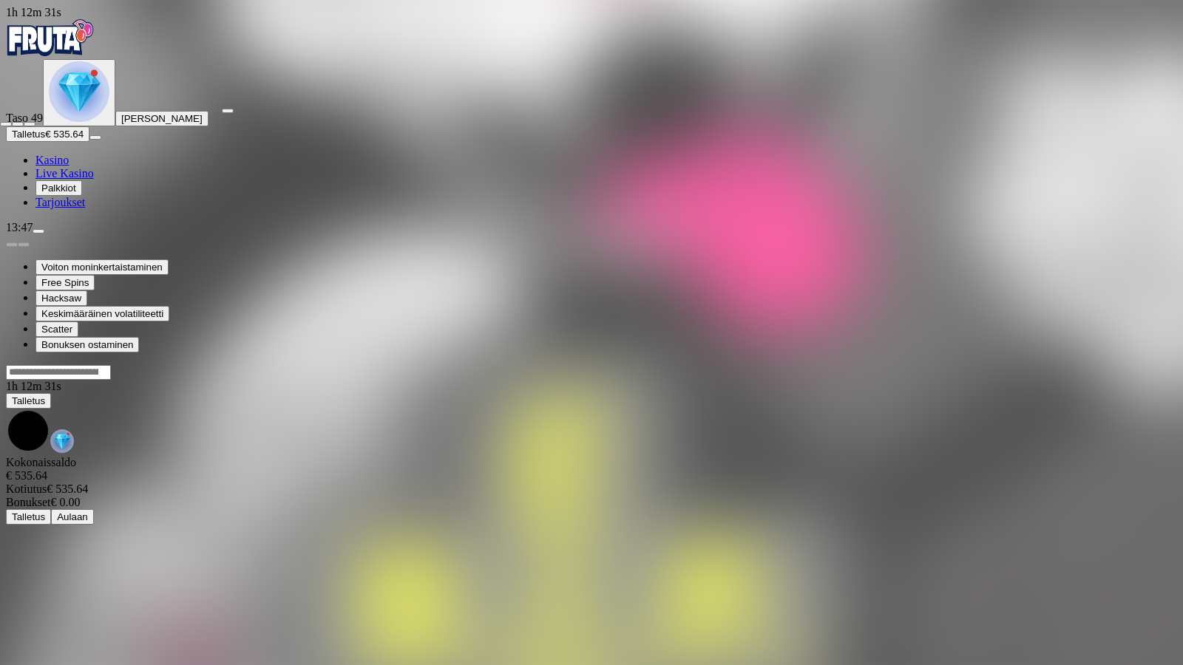
click at [6, 124] on span "close icon" at bounding box center [6, 124] width 0 height 0
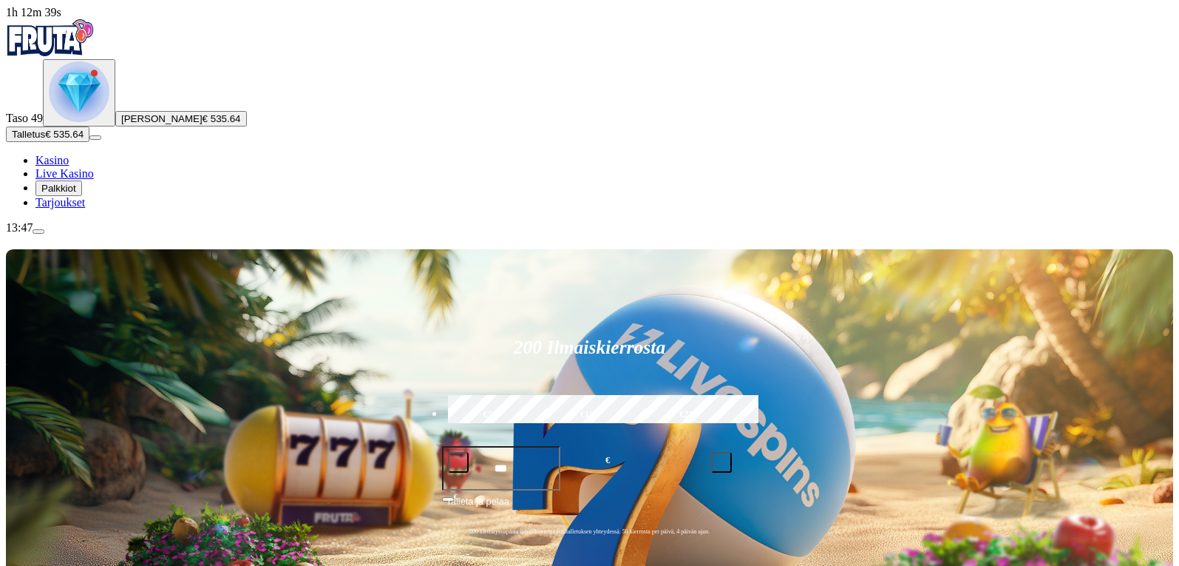
click at [38, 231] on span "menu icon" at bounding box center [38, 231] width 0 height 0
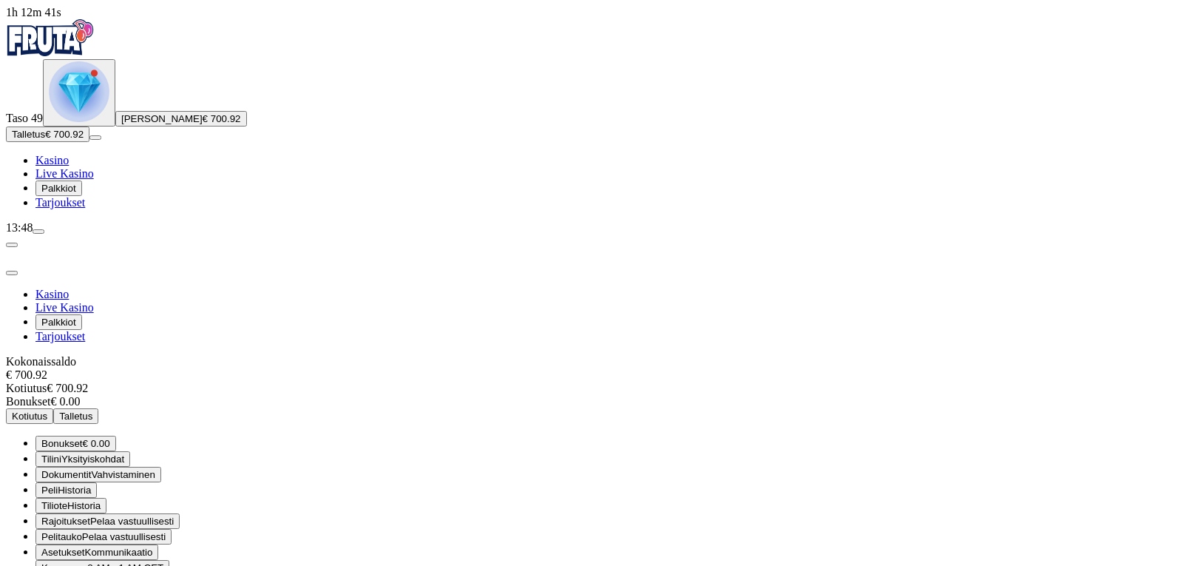
click at [47, 410] on span "Kotiutus" at bounding box center [29, 415] width 35 height 11
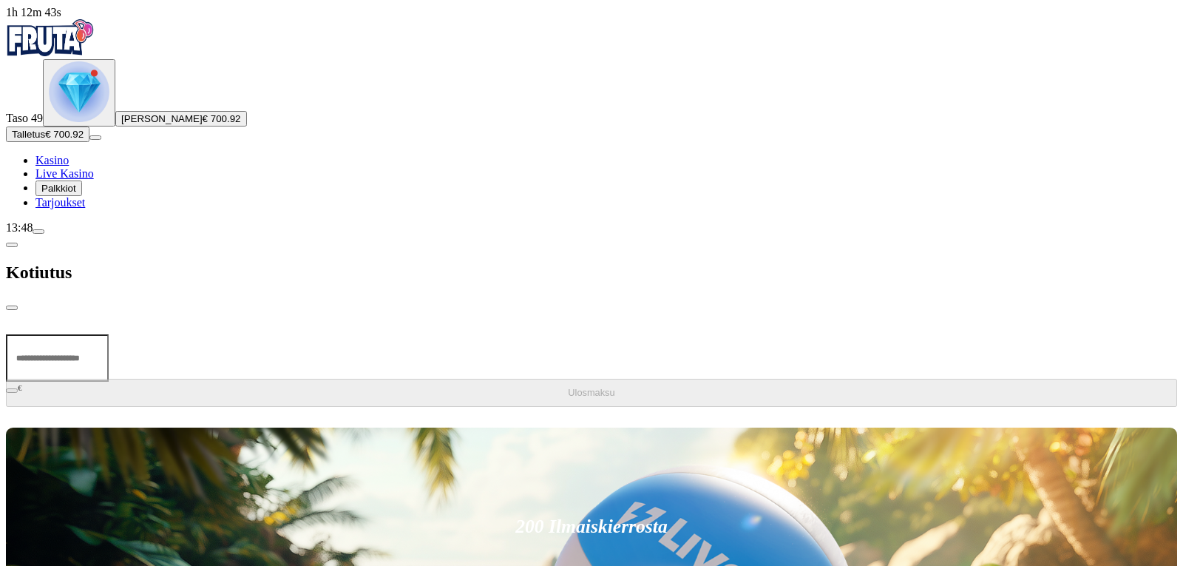
click at [109, 334] on input "number" at bounding box center [57, 357] width 103 height 47
type input "***"
click at [568, 387] on span "Ulosmaksu" at bounding box center [591, 392] width 47 height 11
click at [12, 308] on span "close icon" at bounding box center [12, 308] width 0 height 0
